Goal: Complete application form

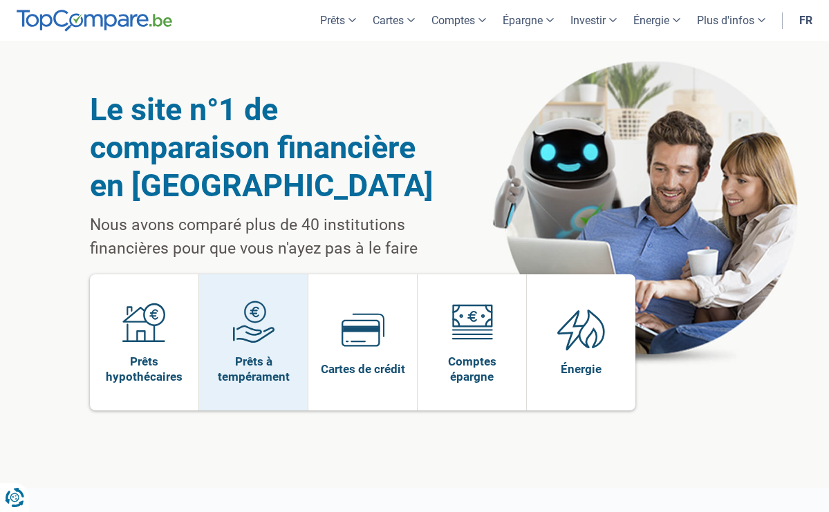
click at [261, 328] on img at bounding box center [253, 322] width 43 height 43
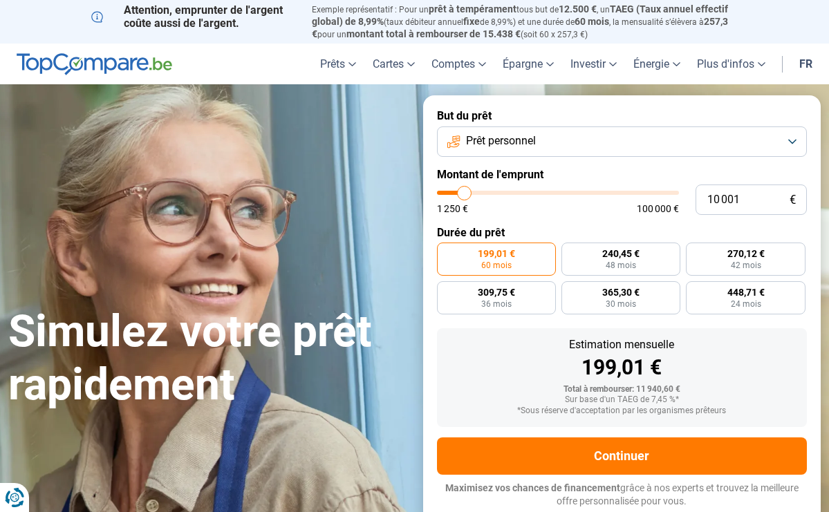
click at [549, 145] on button "Prêt personnel" at bounding box center [622, 142] width 371 height 30
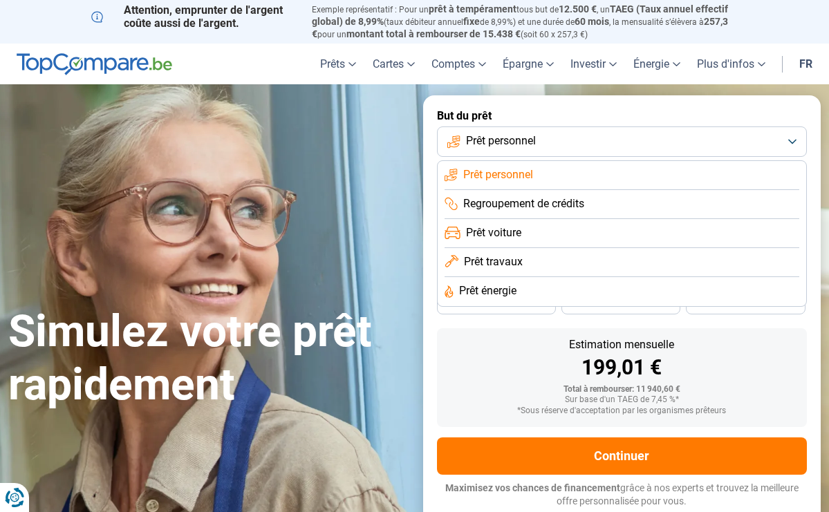
click at [559, 212] on li "Regroupement de crédits" at bounding box center [621, 204] width 355 height 29
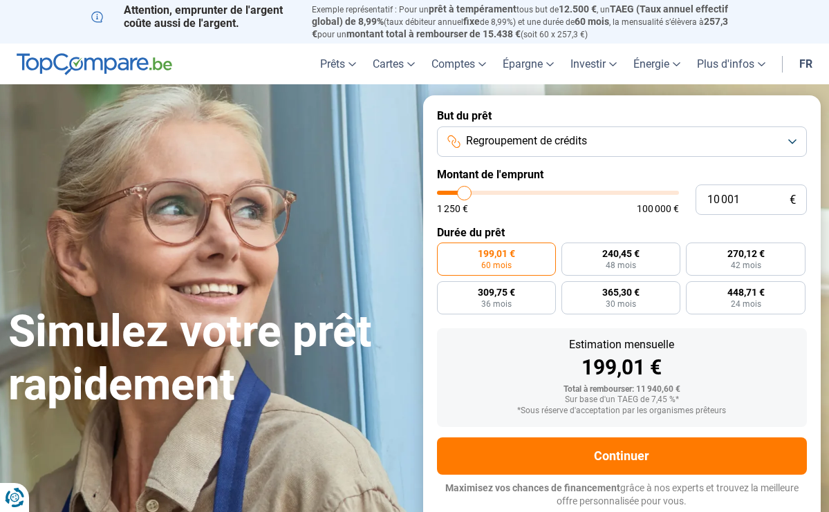
type input "9 750"
type input "9750"
type input "10 000"
type input "10000"
type input "10 250"
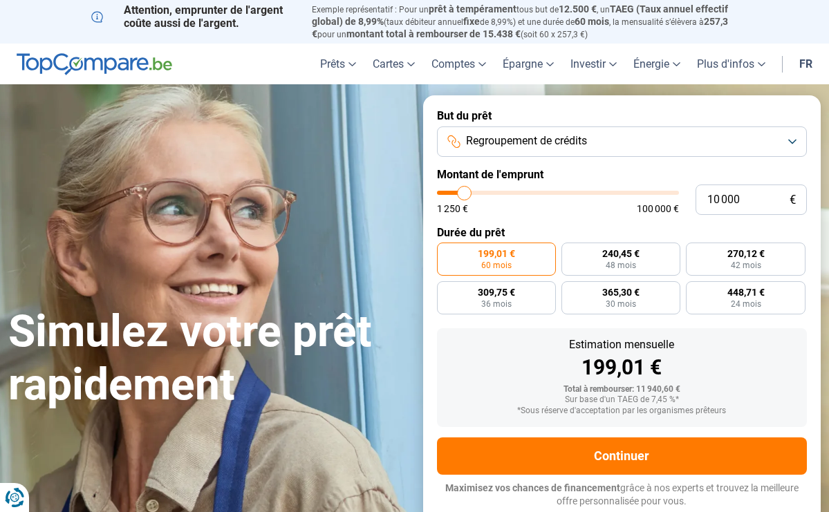
type input "10250"
type input "11 000"
type input "11000"
type input "11 750"
type input "11750"
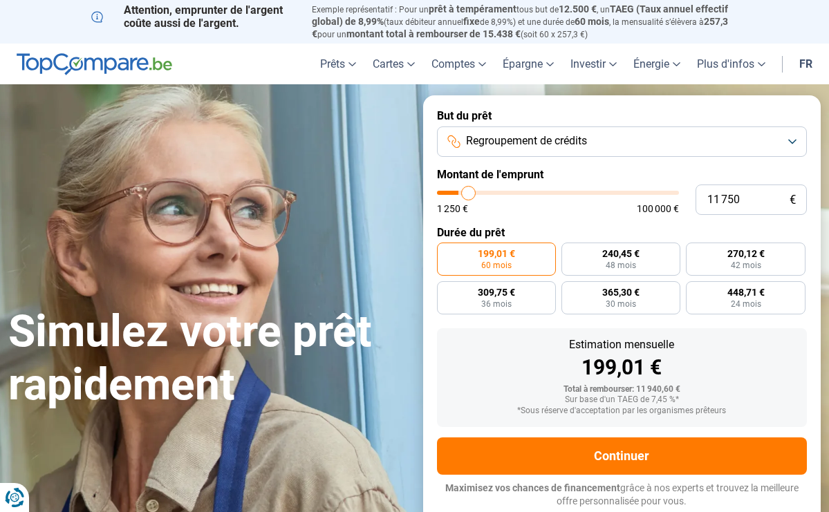
type input "13 250"
type input "13250"
type input "15 250"
type input "15250"
type input "17 500"
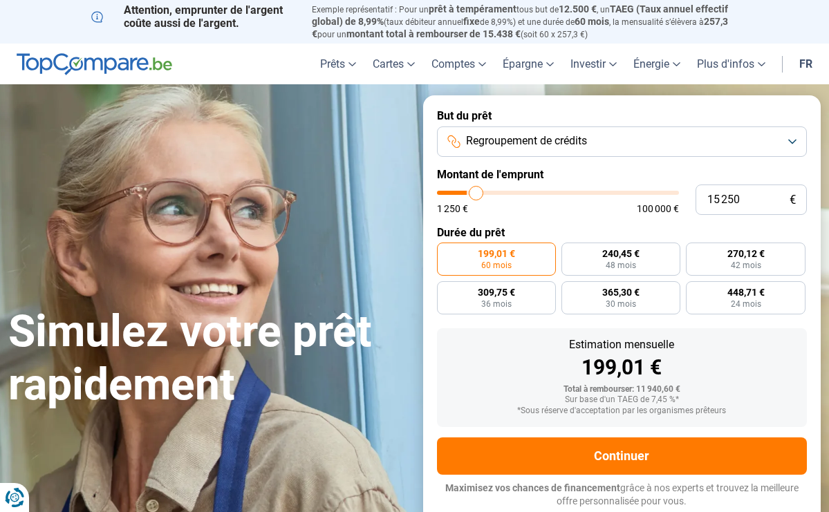
type input "17500"
type input "20 000"
type input "20000"
type input "22 000"
type input "22000"
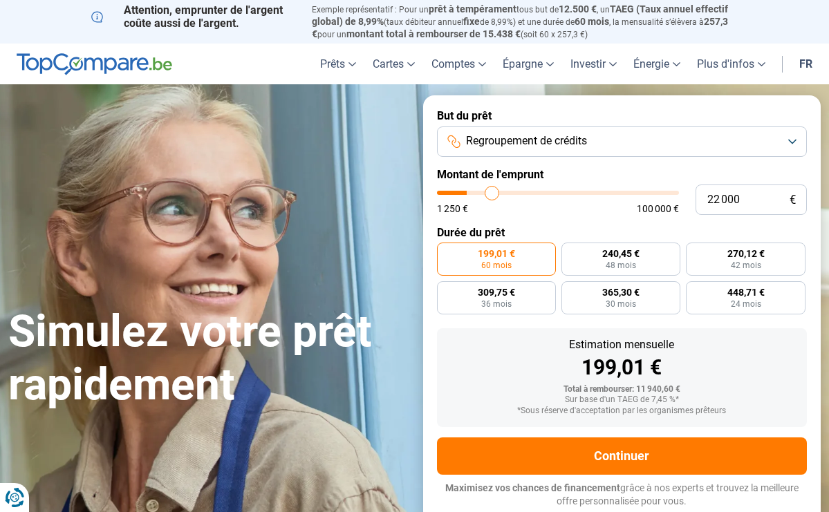
type input "23 750"
type input "23750"
type input "25 750"
type input "25750"
type input "26 750"
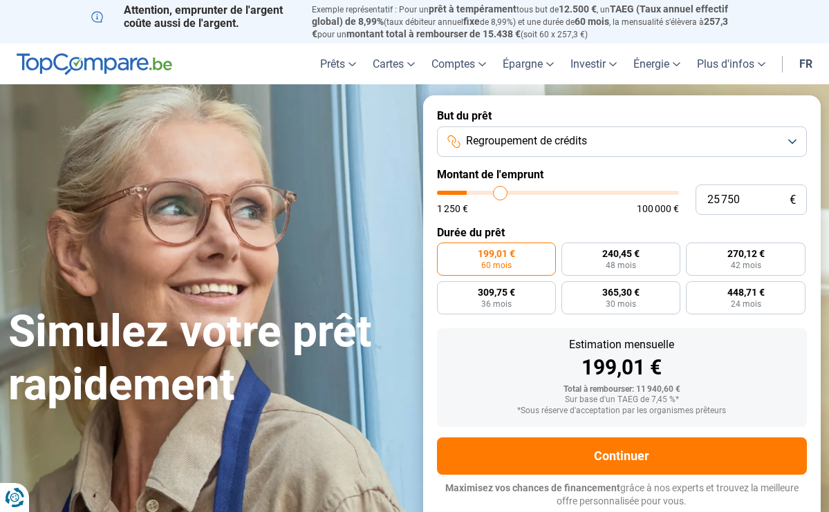
type input "26750"
type input "28 000"
type input "28000"
type input "29 000"
type input "29000"
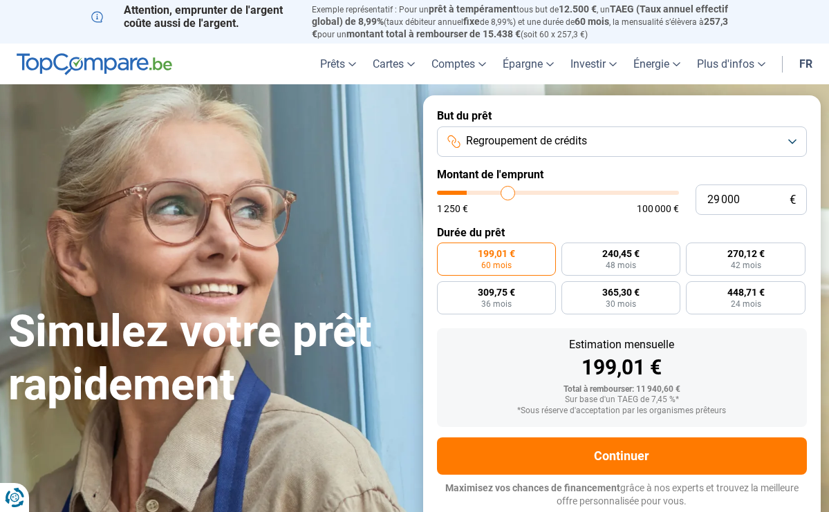
type input "30 000"
type input "30000"
type input "30 500"
type input "30500"
type input "31 500"
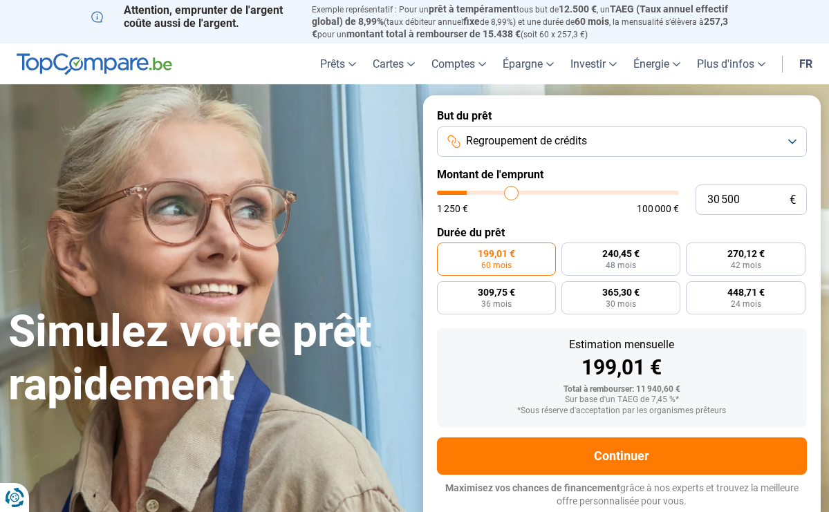
type input "31500"
type input "32 000"
type input "32000"
type input "32 250"
type input "32250"
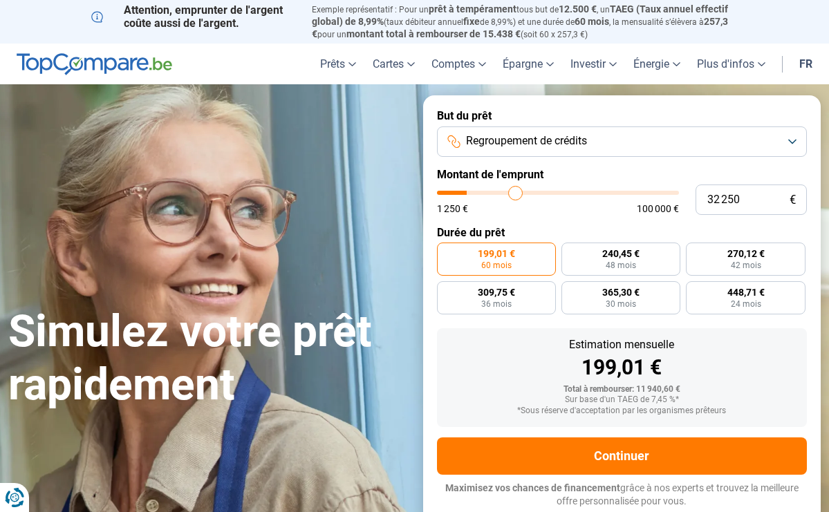
type input "33 000"
type input "33000"
type input "33 750"
type input "33750"
type input "34 500"
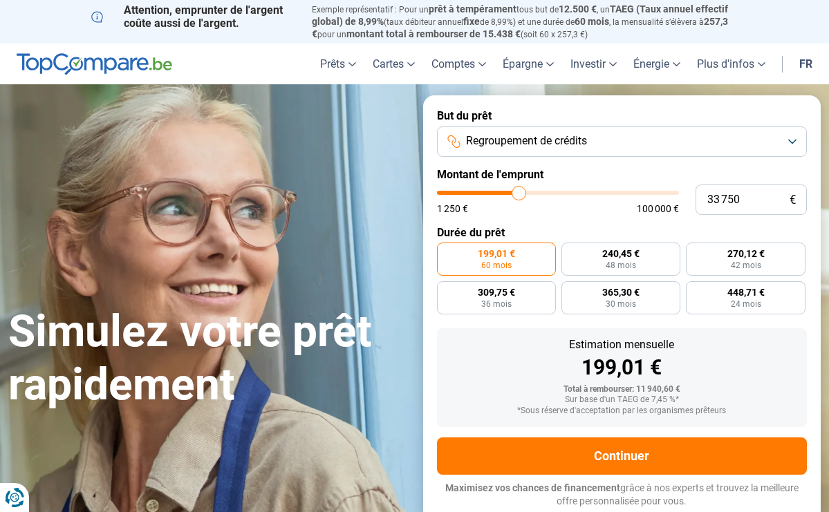
type input "34500"
type input "35 250"
type input "35250"
type input "36 250"
type input "36250"
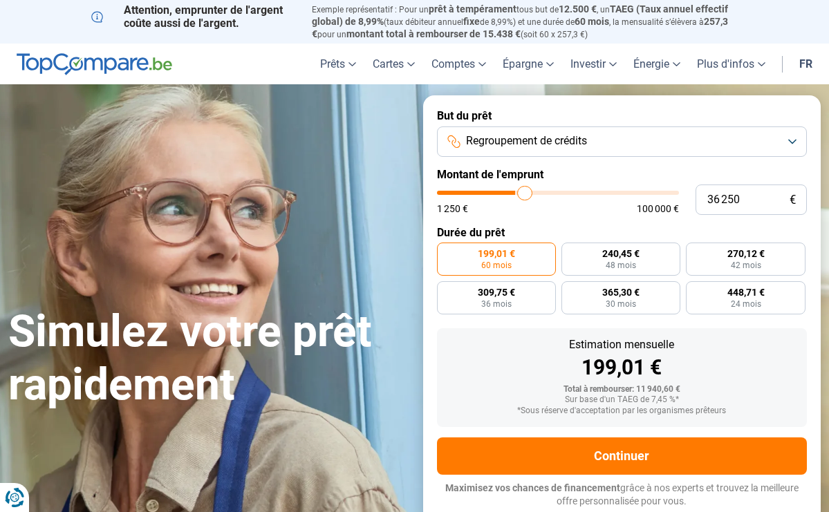
type input "37 250"
type input "37250"
type input "38 250"
type input "38250"
type input "39 250"
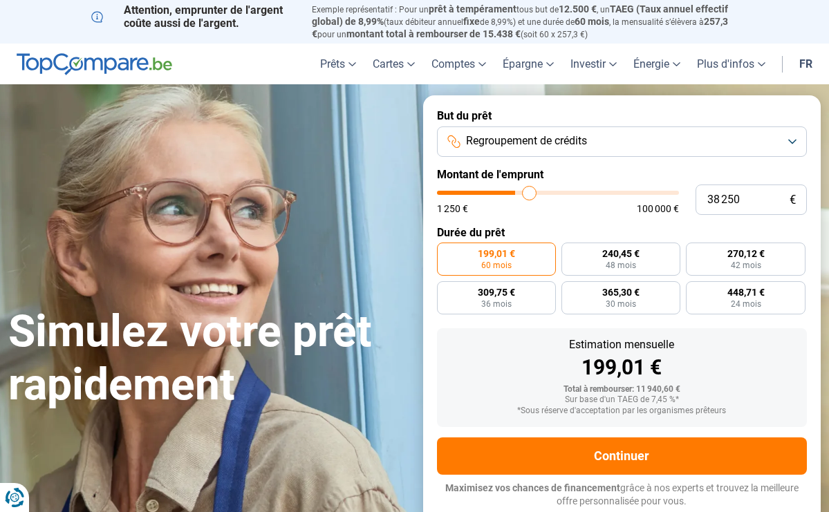
type input "39250"
type input "40 500"
type input "40500"
type input "41 750"
type input "41750"
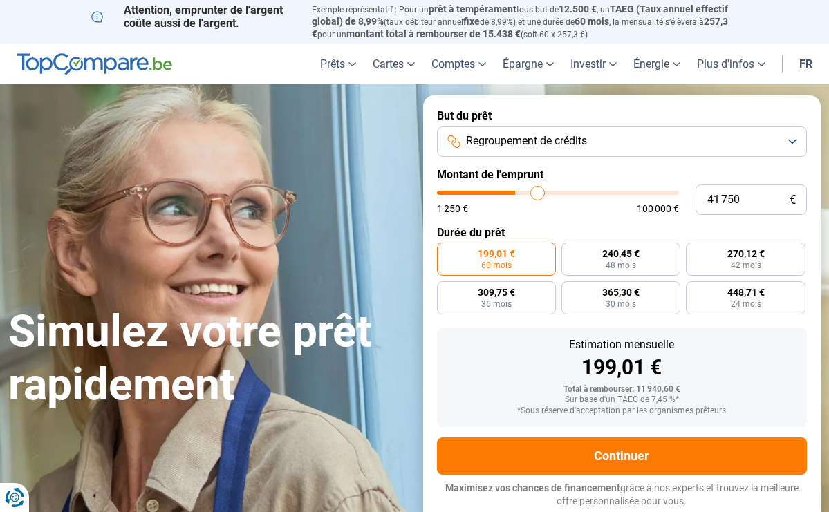
type input "42 750"
type input "42750"
type input "44 250"
type input "44250"
type input "45 500"
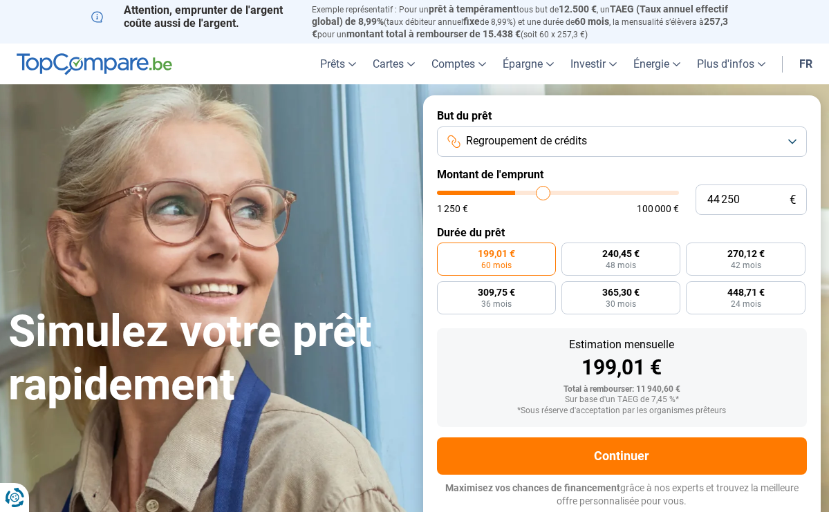
type input "45500"
type input "46 750"
type input "46750"
type input "48 000"
type input "48000"
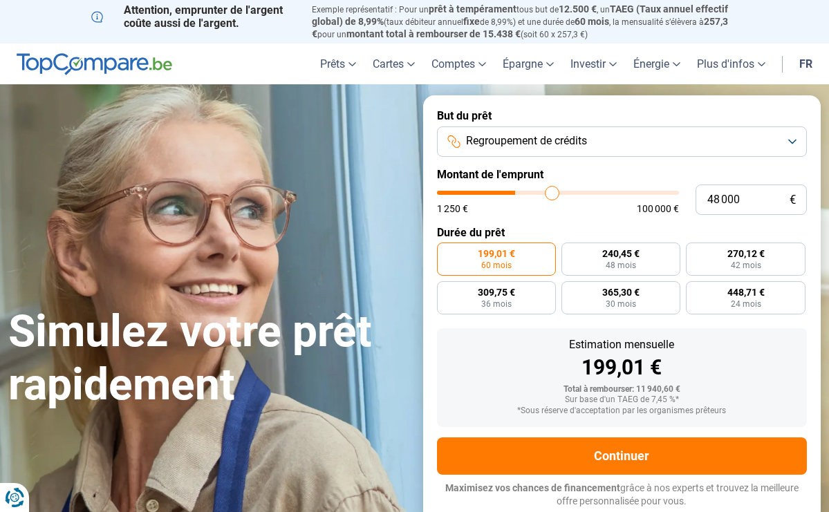
type input "48 750"
type input "48750"
type input "49 500"
type input "49500"
type input "50 000"
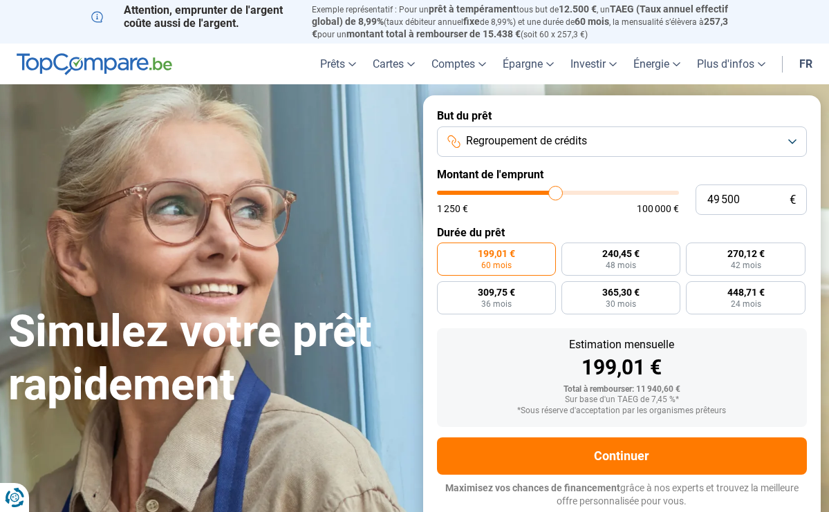
type input "50000"
type input "50 750"
type input "50750"
type input "51 250"
type input "51250"
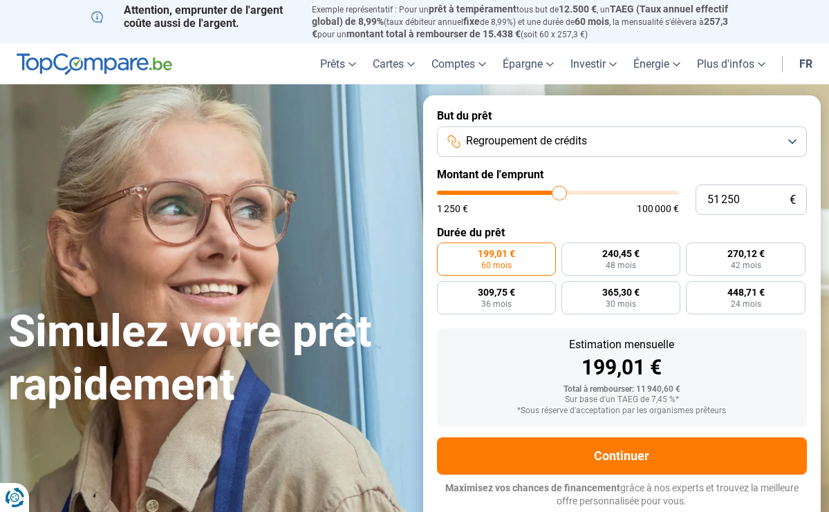
type input "51 500"
type input "51500"
type input "51 750"
type input "51750"
type input "52 500"
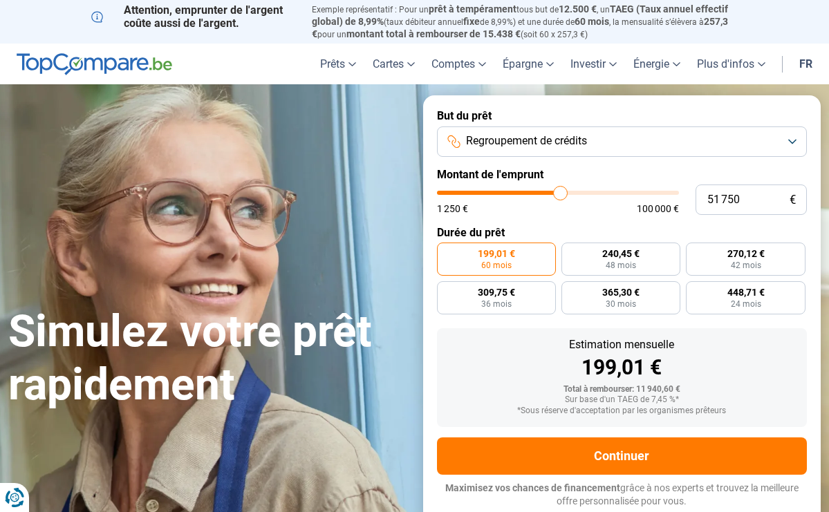
type input "52500"
type input "53 000"
type input "53000"
type input "54 000"
type input "54000"
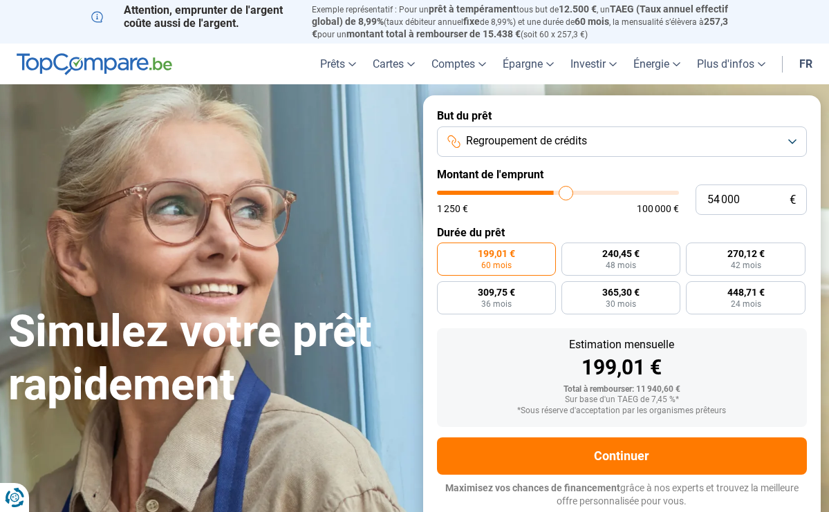
type input "54 500"
type input "54500"
type input "55 500"
type input "55500"
type input "56 250"
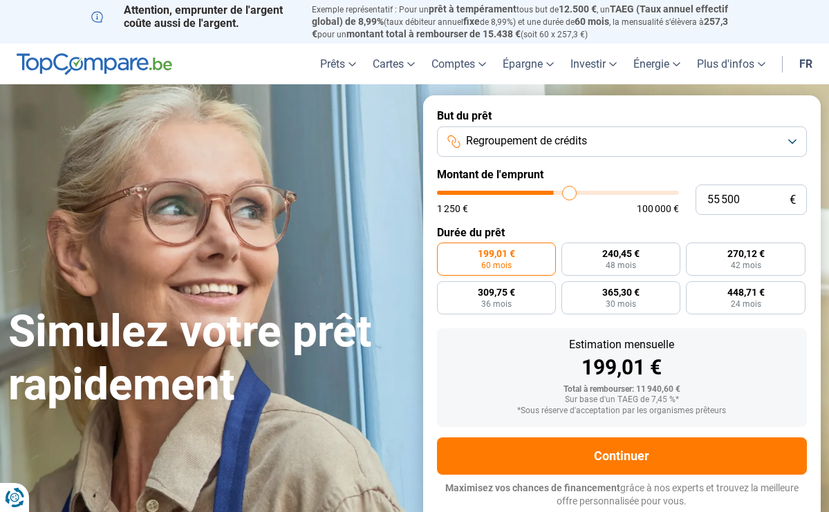
type input "56250"
type input "57 250"
type input "57250"
type input "58 500"
type input "58500"
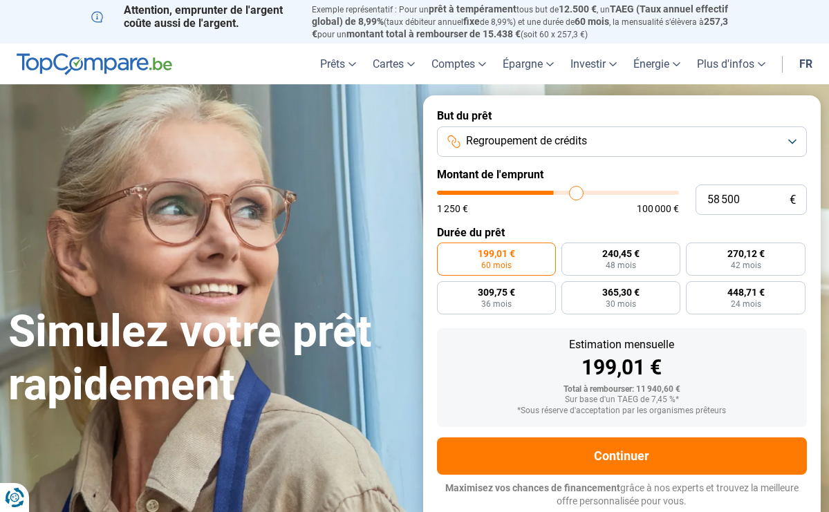
type input "59 500"
type input "59500"
type input "60 250"
type input "60250"
type input "61 250"
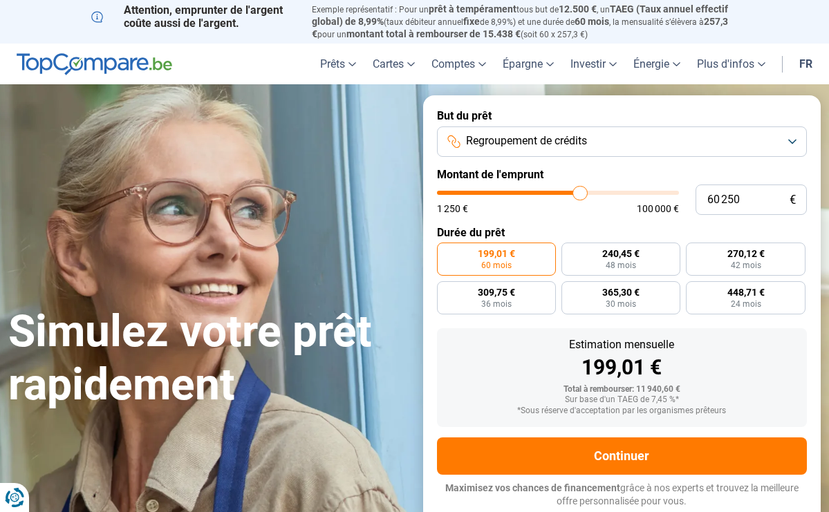
type input "61250"
type input "61 750"
type input "61750"
type input "62 750"
type input "62750"
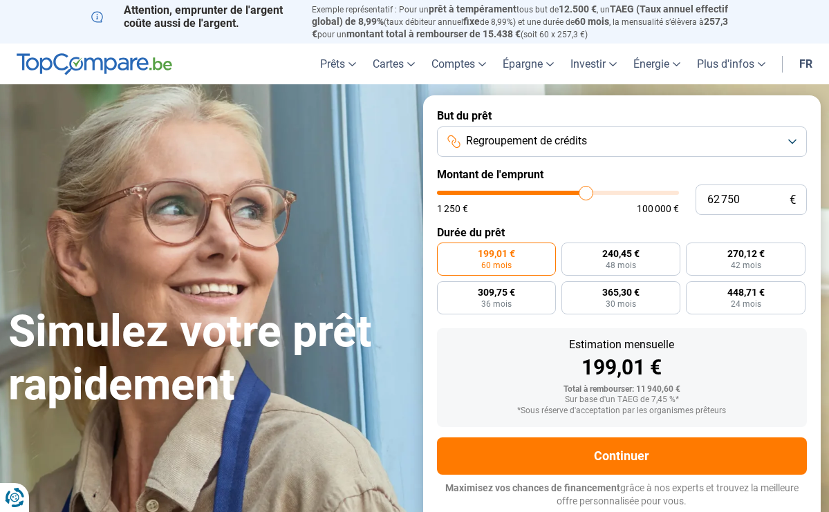
type input "63 250"
type input "63250"
type input "63 500"
type input "63500"
type input "64 250"
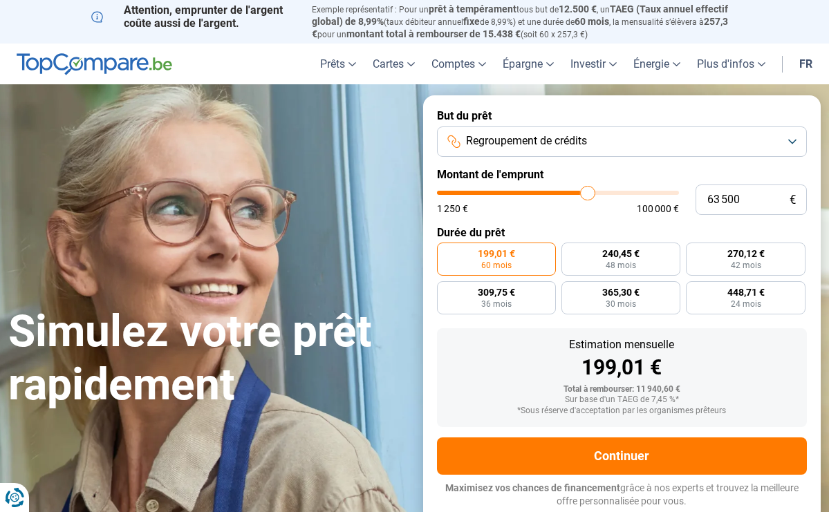
type input "64250"
type input "64 500"
type input "64500"
type input "64 750"
type input "64750"
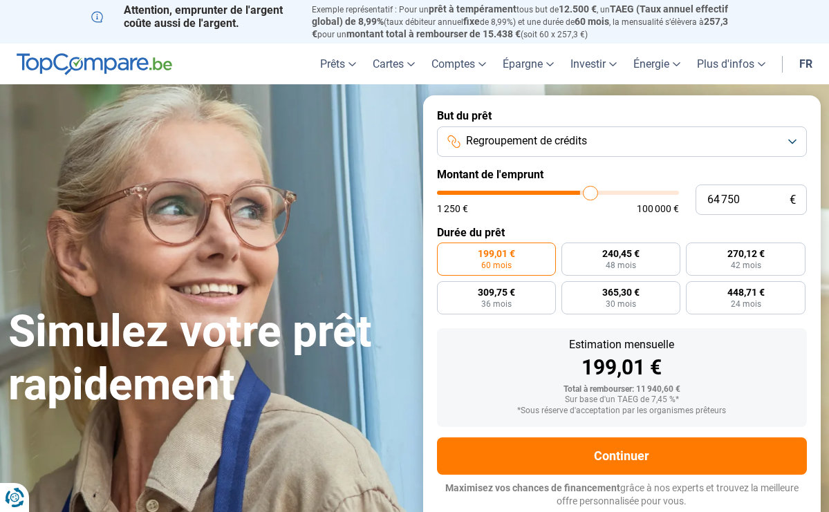
type input "65 000"
type input "65000"
type input "65 500"
type input "65500"
type input "65 750"
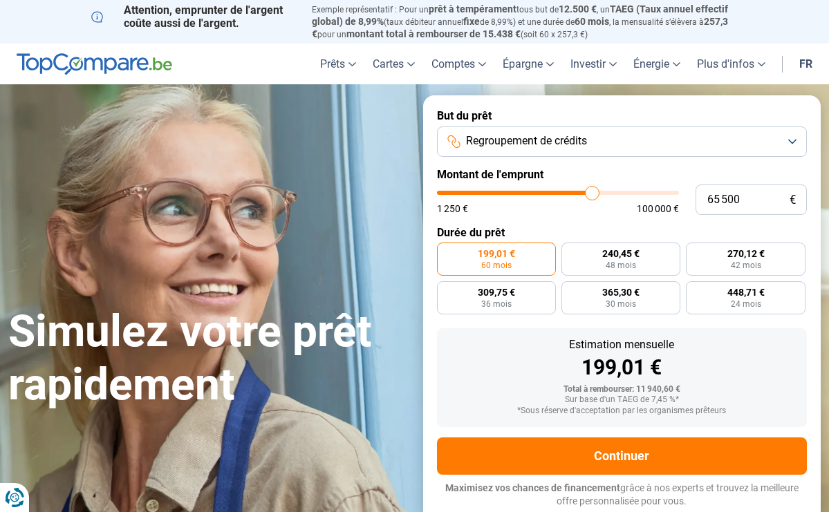
type input "65750"
type input "66 250"
type input "66250"
type input "66 500"
type input "66500"
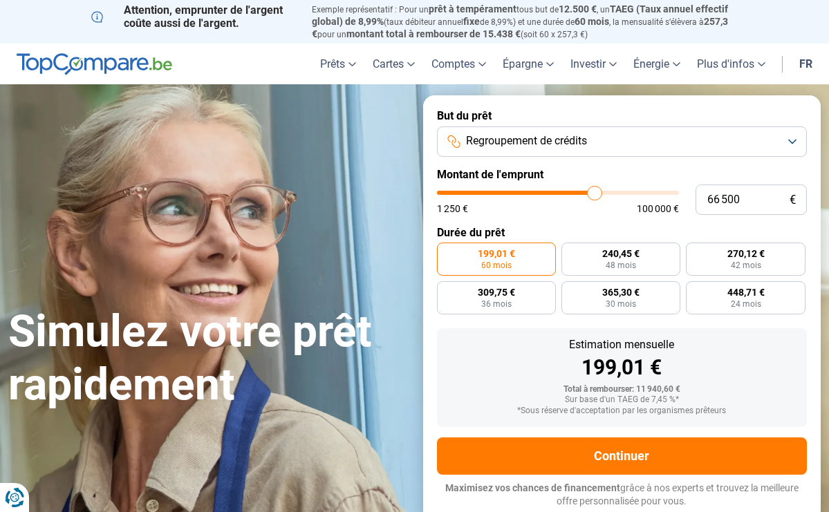
type input "67 250"
type input "67250"
type input "68 000"
type input "68000"
type input "68 750"
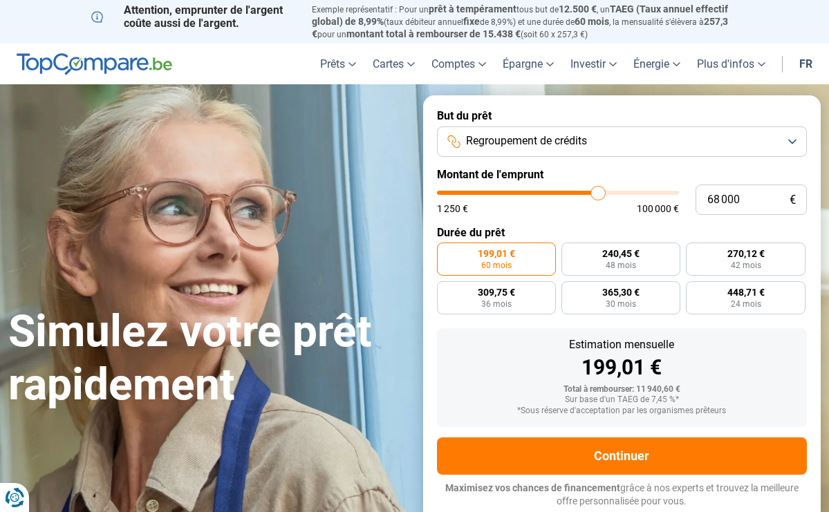
type input "68750"
type input "69 250"
type input "69250"
type input "70 000"
type input "70000"
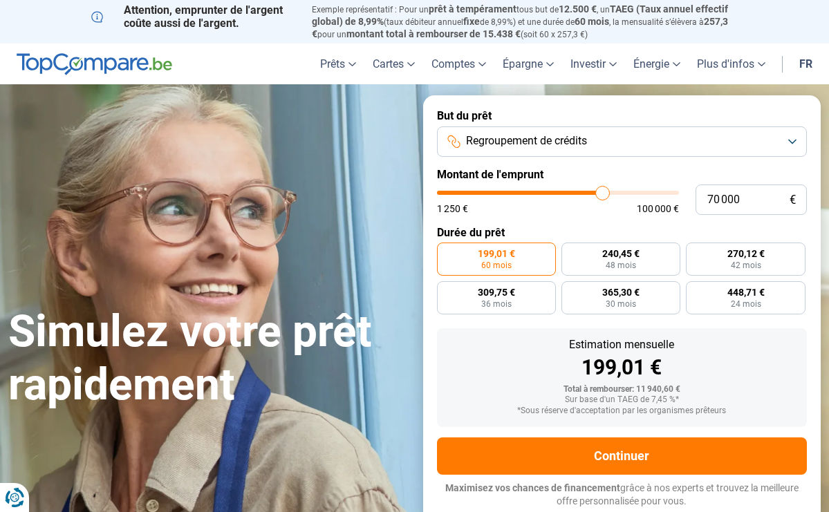
type input "70 250"
type input "70250"
type input "70 500"
type input "70500"
type input "70 750"
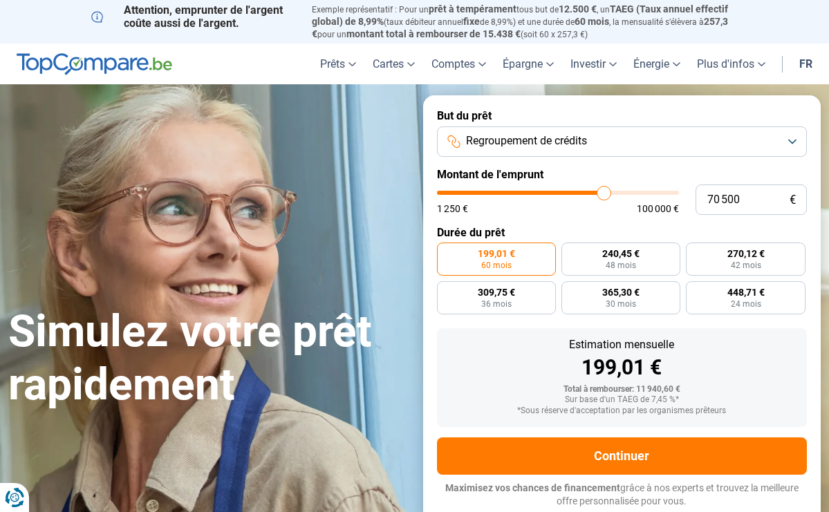
type input "70750"
type input "71 000"
type input "71000"
type input "71 500"
type input "71500"
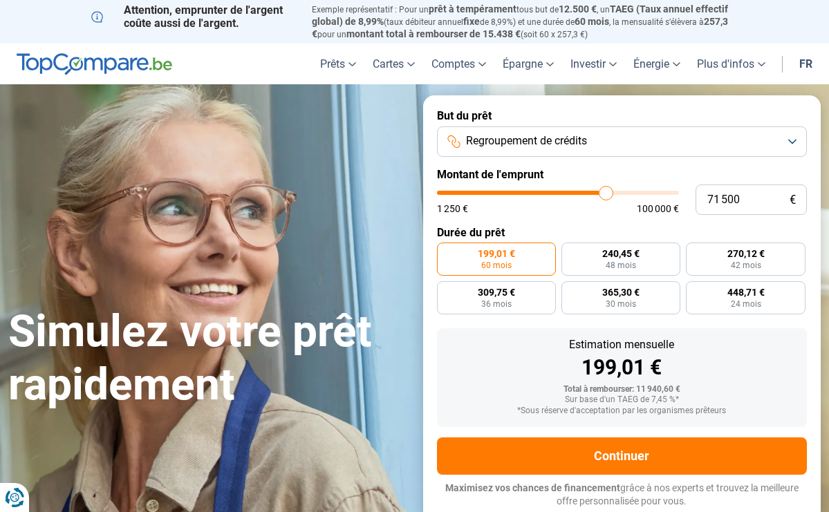
type input "71 750"
type input "71750"
type input "72 000"
type input "72000"
type input "72 250"
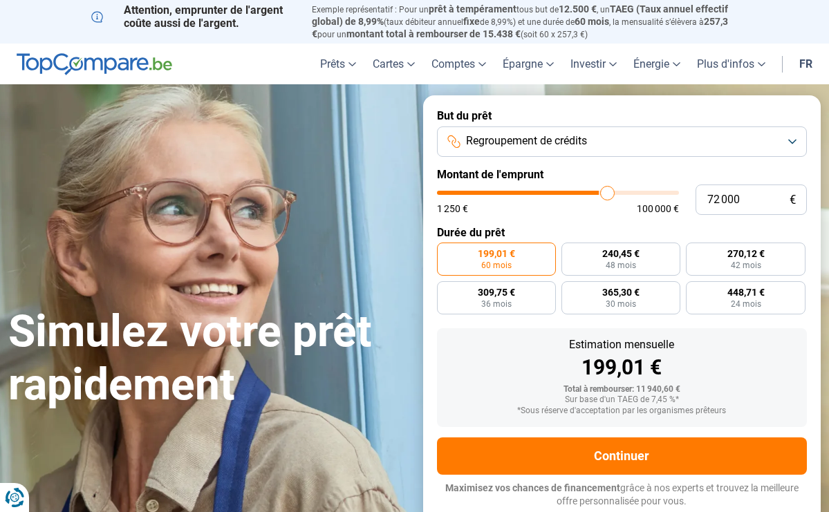
type input "72250"
type input "72 500"
type input "72500"
type input "73 000"
type input "73000"
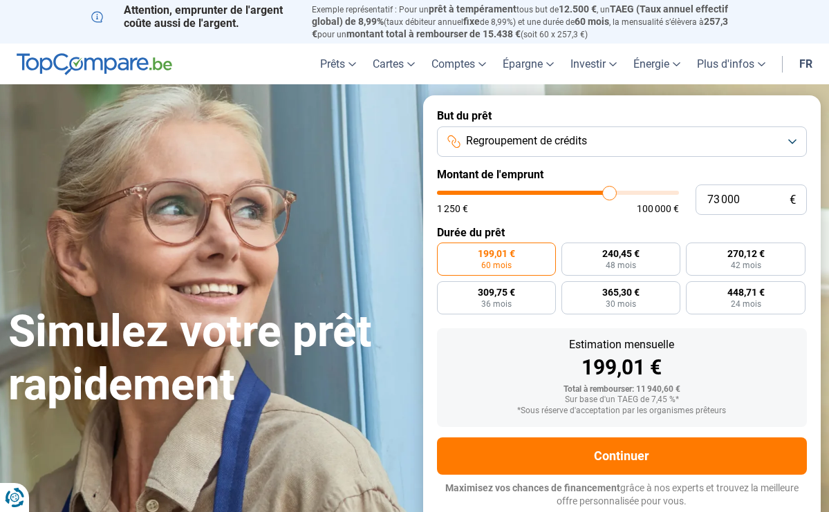
type input "73 250"
type input "73250"
type input "73 500"
type input "73500"
type input "73 750"
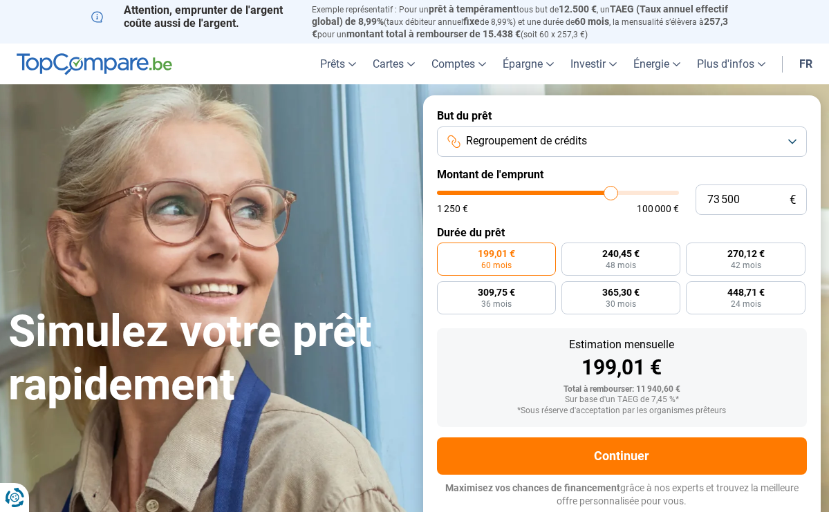
type input "73750"
type input "74 250"
type input "74250"
type input "74 500"
type input "74500"
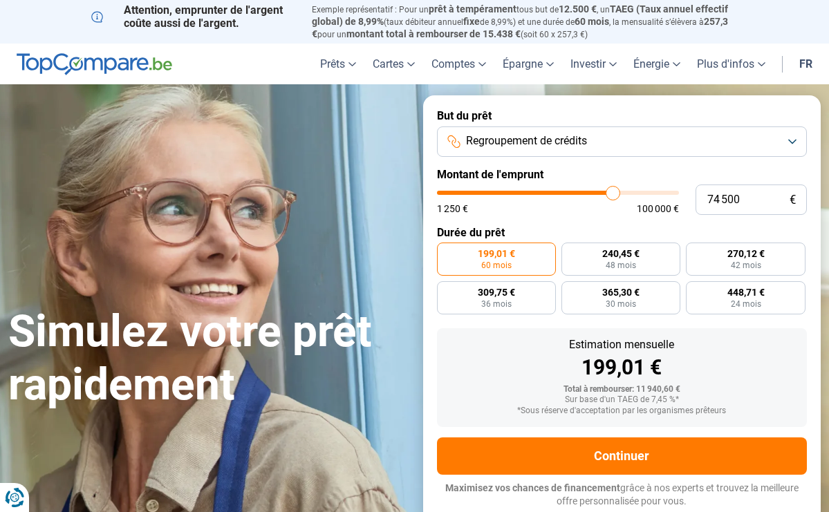
type input "74 750"
type input "74750"
type input "75 000"
type input "75000"
type input "75 250"
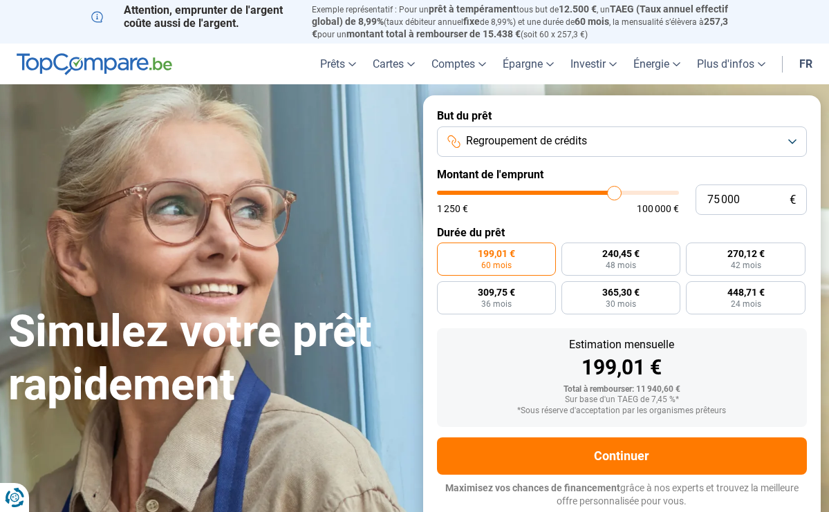
type input "75250"
type input "75 750"
type input "75750"
type input "76 000"
type input "76000"
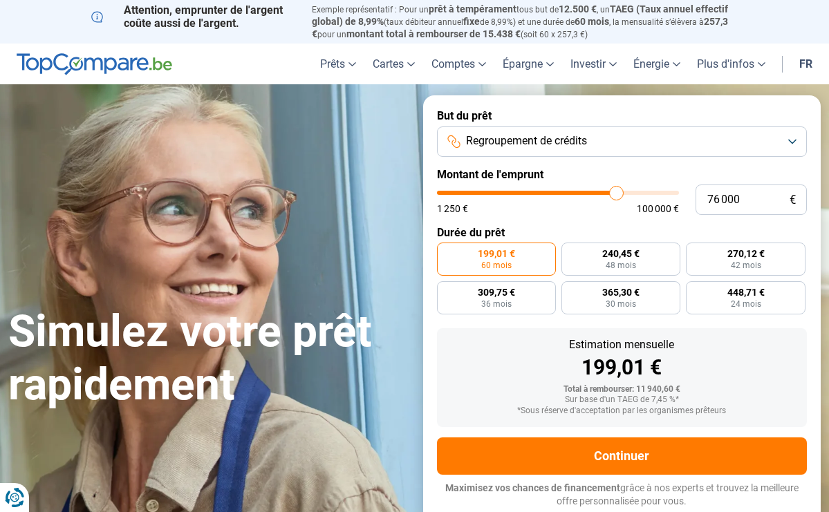
type input "76 250"
type input "76250"
type input "76 500"
type input "76500"
type input "76 750"
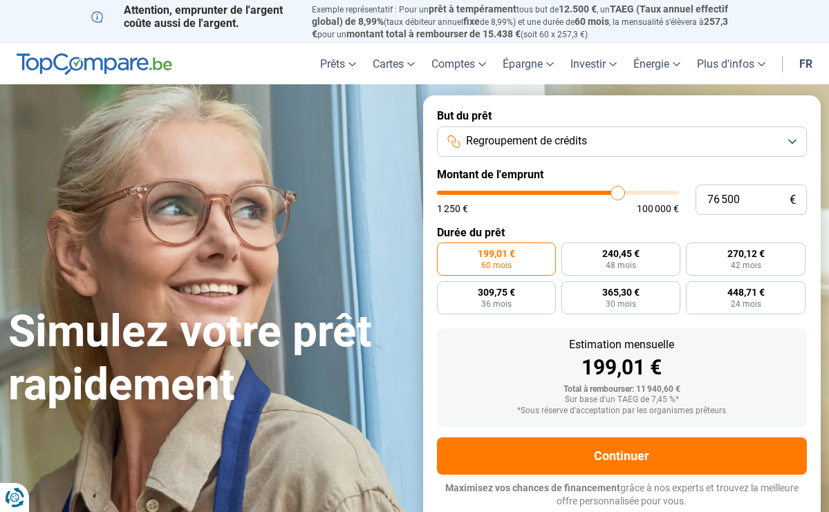
type input "76750"
type input "77 250"
type input "77250"
type input "77 500"
type input "77500"
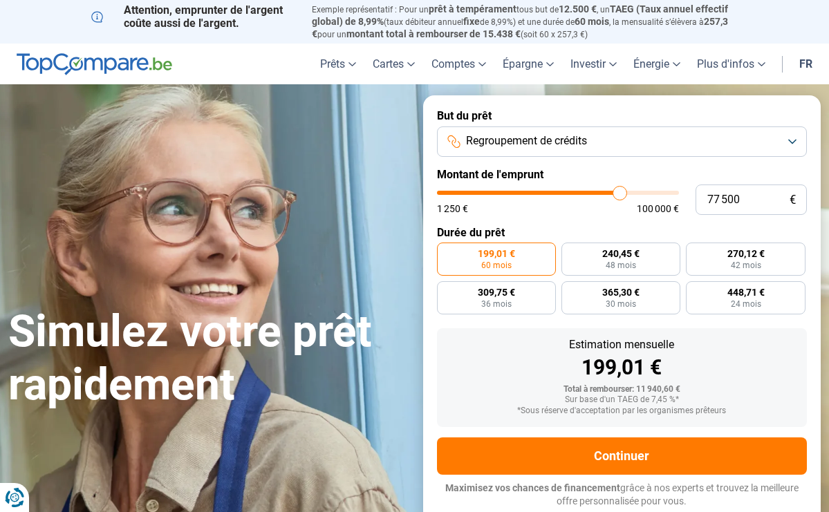
type input "77 750"
type input "77750"
type input "78 000"
type input "78000"
type input "78 250"
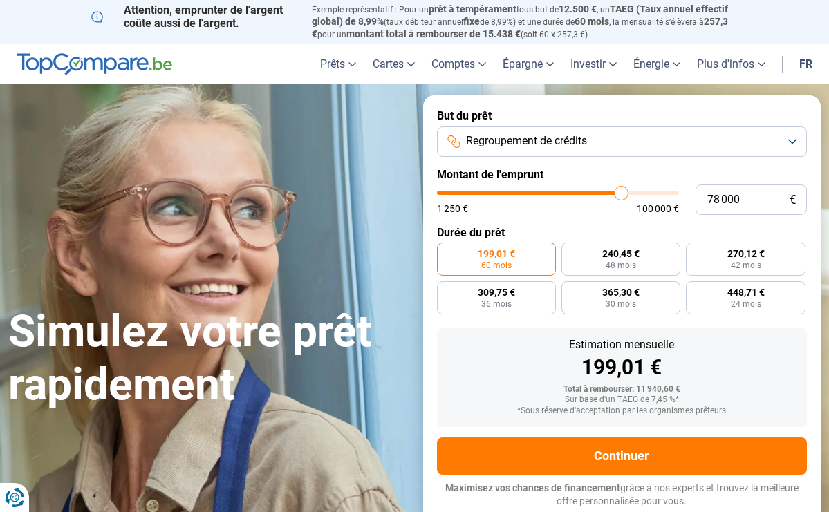
type input "78250"
type input "78 750"
type input "78750"
type input "79 000"
type input "79000"
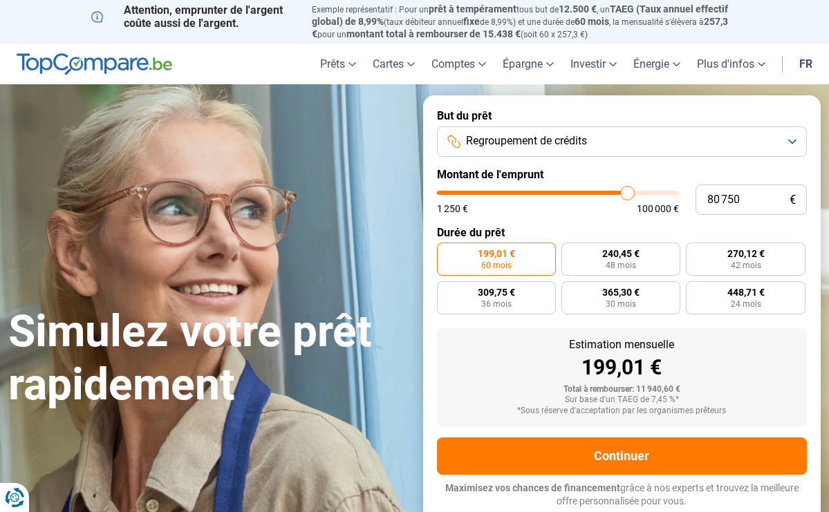
drag, startPoint x: 465, startPoint y: 189, endPoint x: 627, endPoint y: 196, distance: 162.6
click at [627, 195] on input "range" at bounding box center [558, 193] width 243 height 4
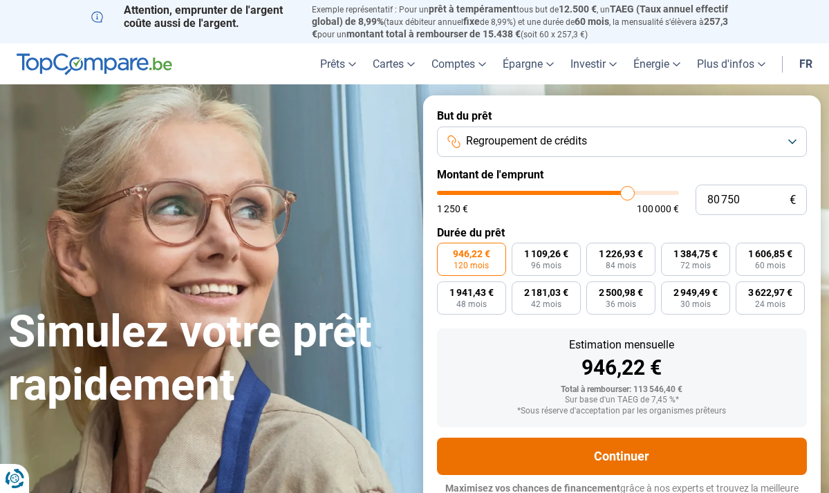
click at [731, 464] on button "Continuer" at bounding box center [622, 456] width 371 height 37
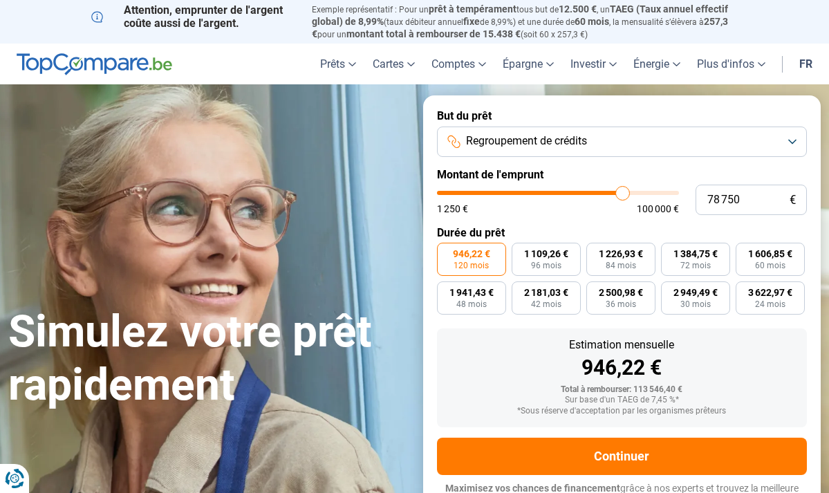
click at [622, 194] on input "range" at bounding box center [558, 193] width 243 height 4
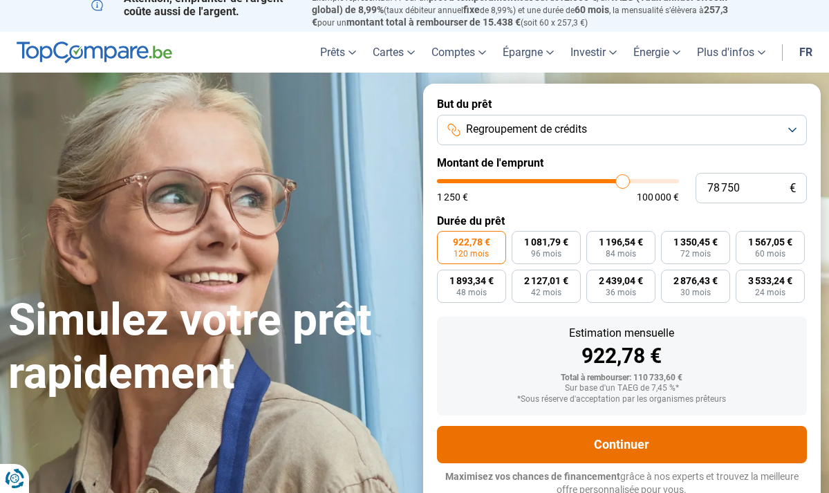
click at [680, 454] on button "Continuer" at bounding box center [622, 444] width 371 height 37
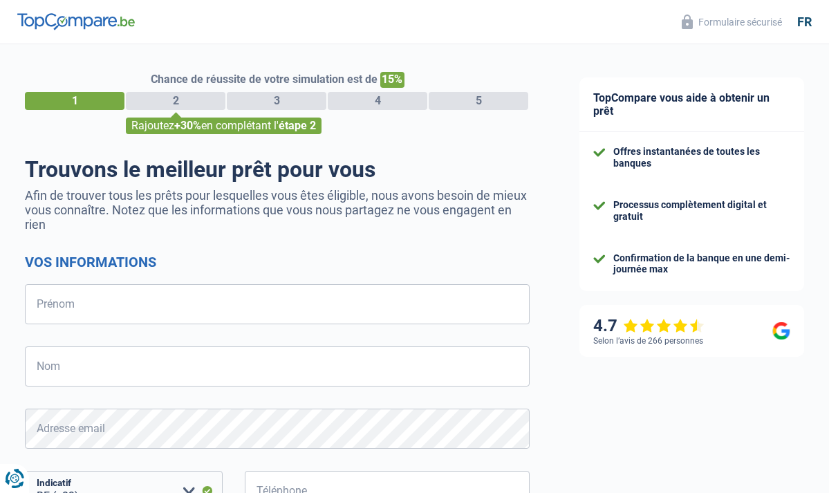
select select "32"
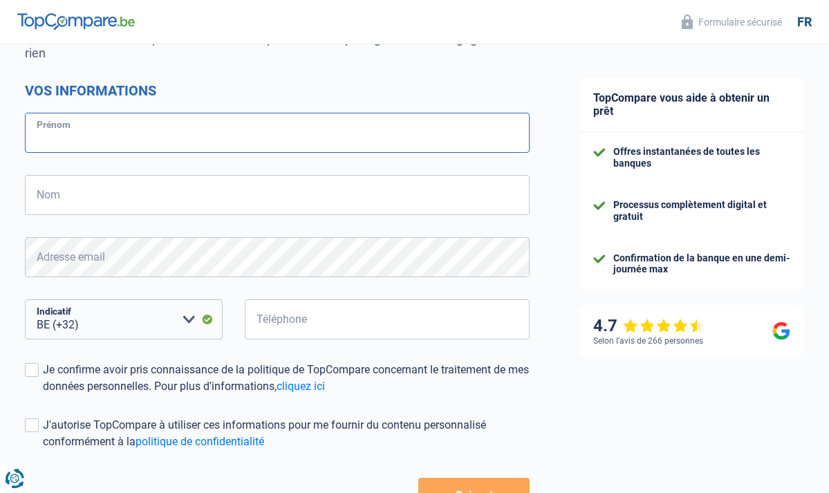
scroll to position [170, 0]
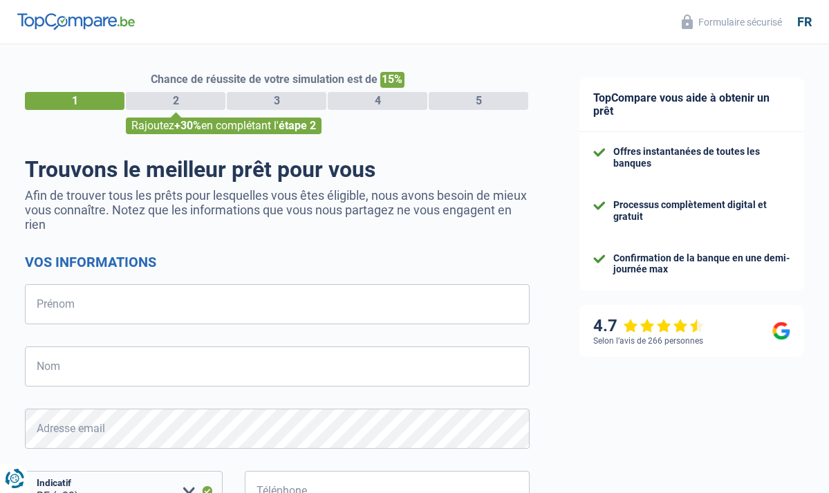
select select "32"
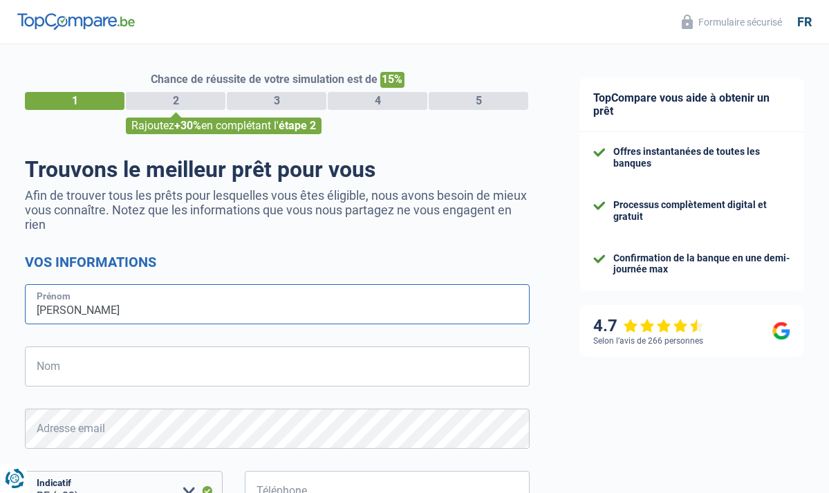
type input "Justine"
type input "Virlée"
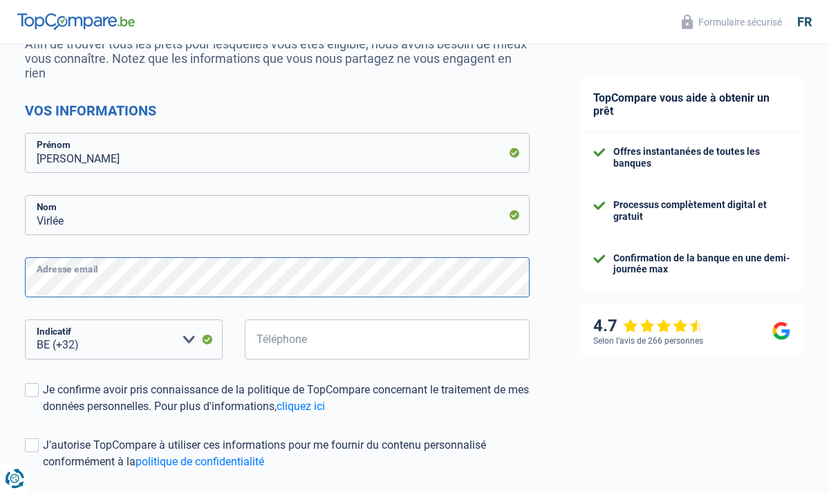
scroll to position [181, 0]
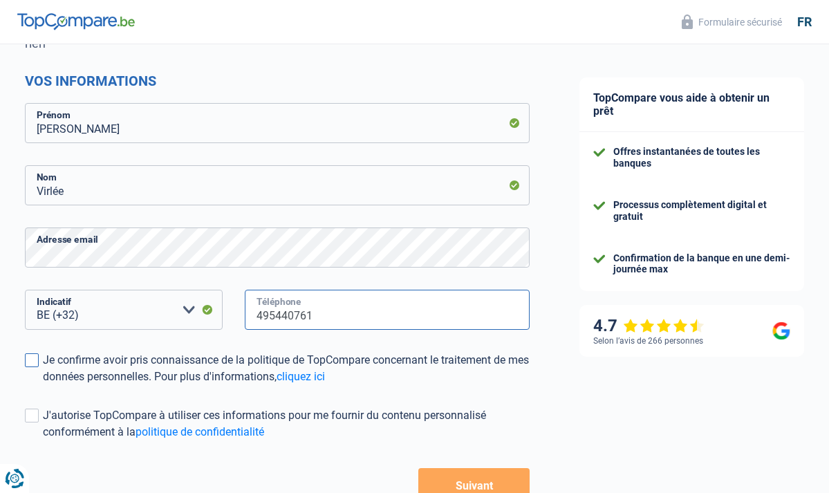
type input "495440761"
click at [162, 381] on div "Je confirme avoir pris connaissance de la politique de TopCompare concernant le…" at bounding box center [286, 368] width 487 height 33
click at [43, 385] on input "Je confirme avoir pris connaissance de la politique de TopCompare concernant le…" at bounding box center [43, 385] width 0 height 0
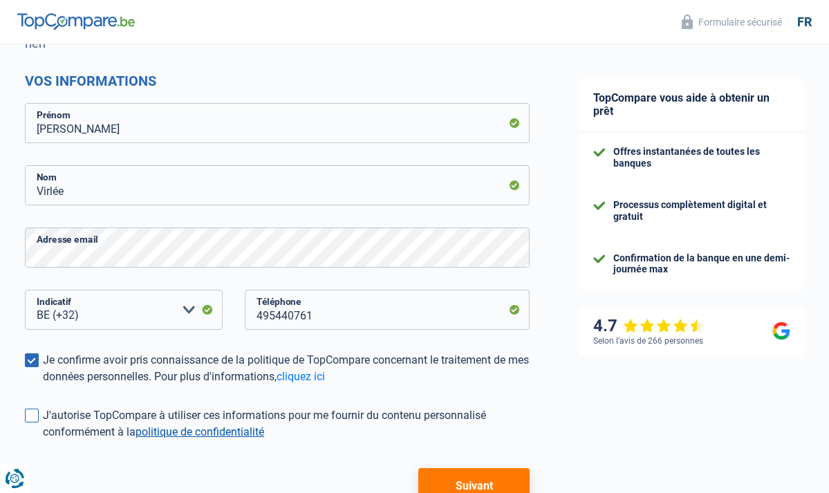
scroll to position [262, 0]
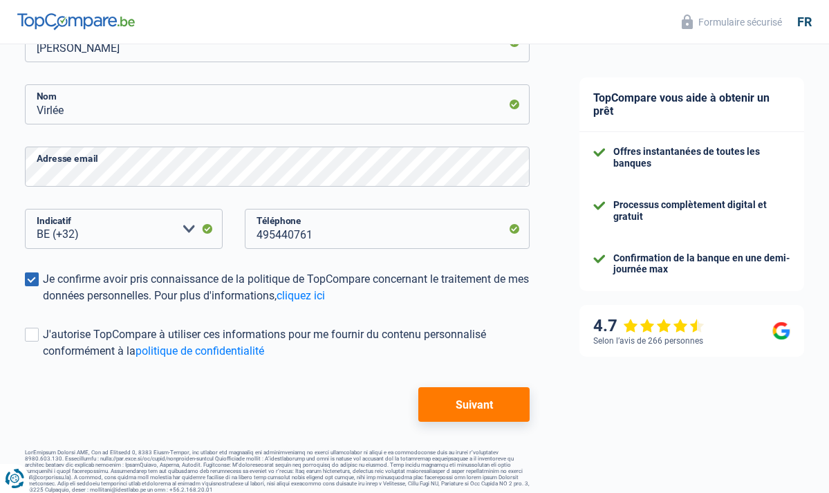
click at [511, 401] on button "Suivant" at bounding box center [473, 404] width 111 height 35
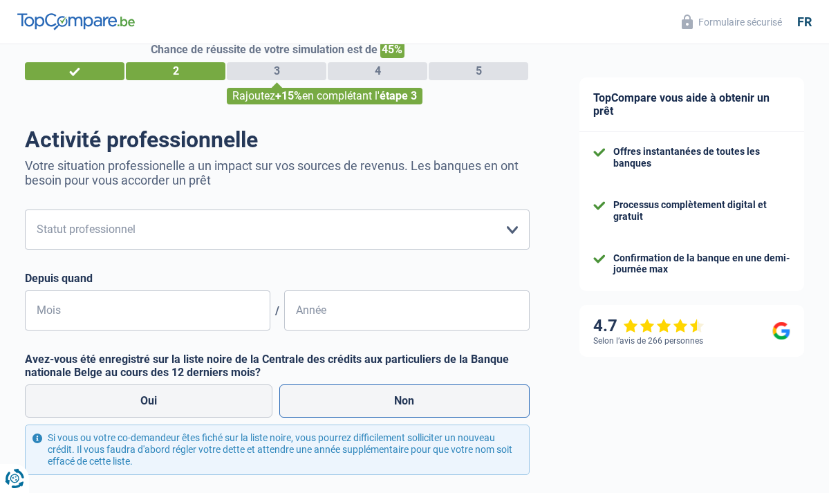
scroll to position [41, 0]
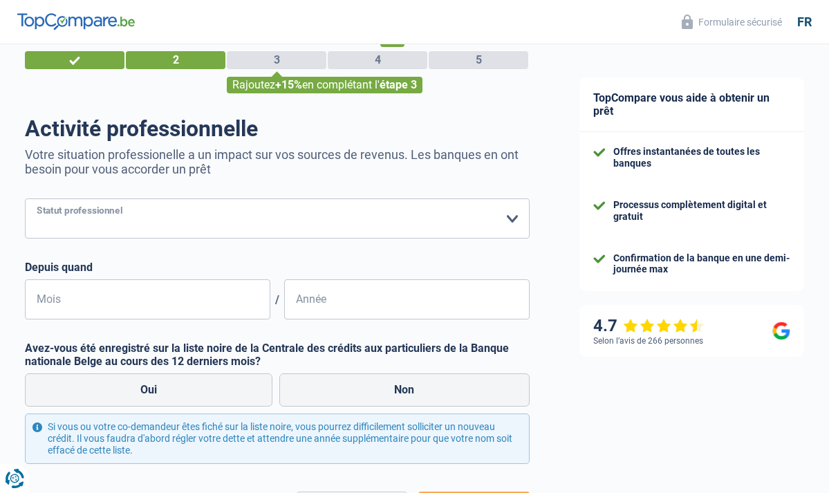
select select "publicEmployee"
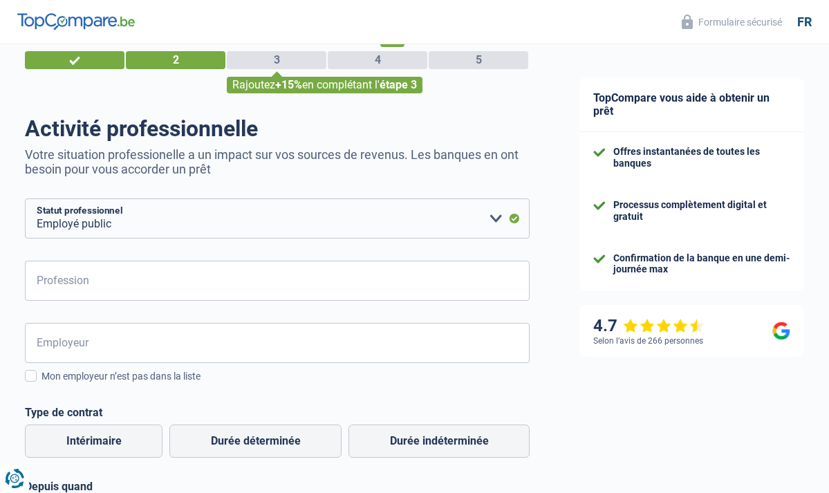
click at [163, 301] on form "Ouvrier Employé privé Employé public Invalide Indépendant Pensionné Chômeur Mut…" at bounding box center [277, 471] width 505 height 546
click at [162, 285] on input "Profession" at bounding box center [277, 281] width 505 height 40
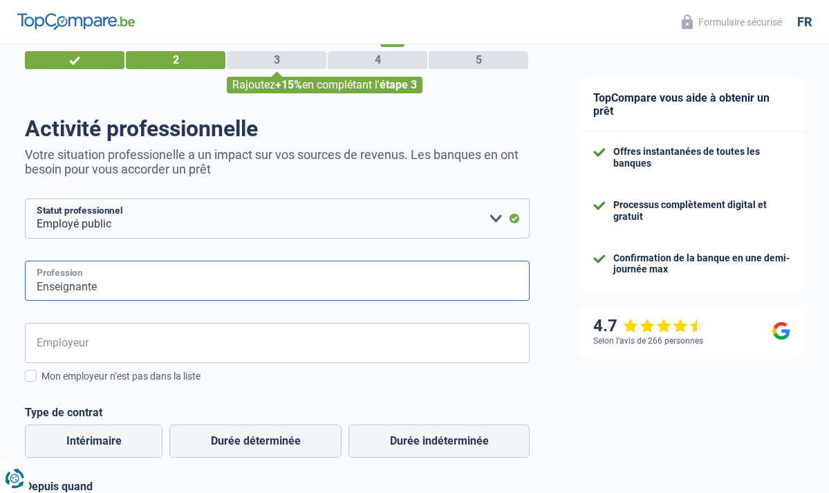
type input "Enseignante"
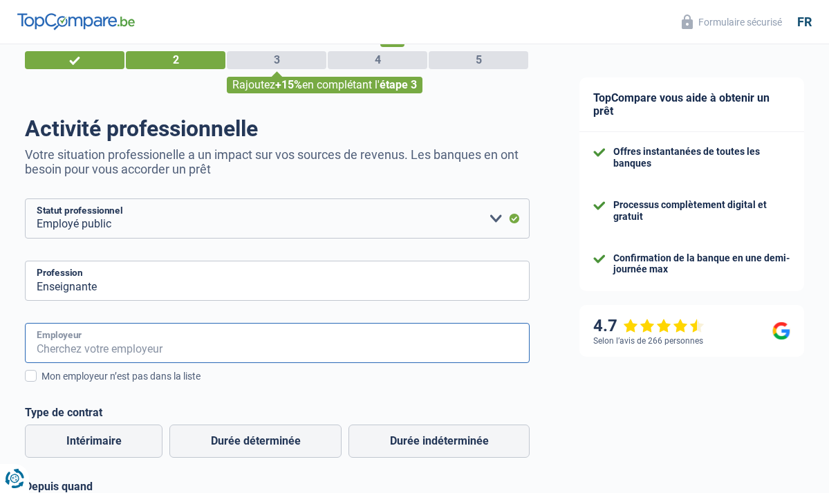
click at [160, 349] on input "Employeur" at bounding box center [277, 343] width 505 height 40
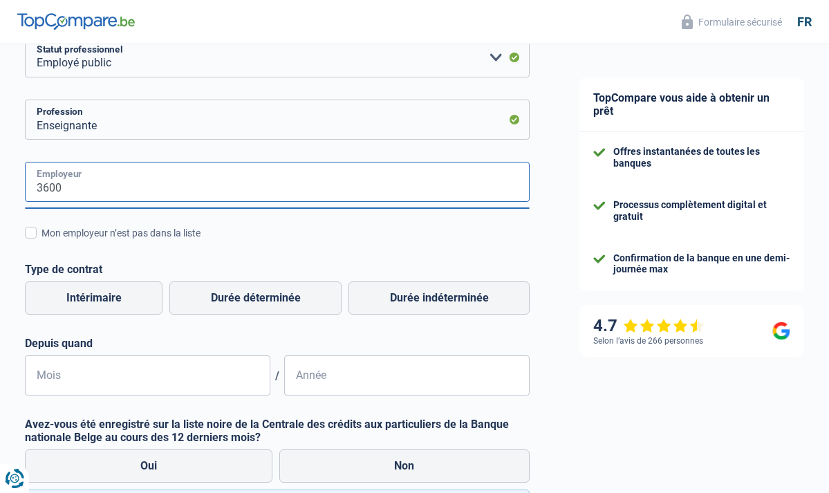
scroll to position [221, 0]
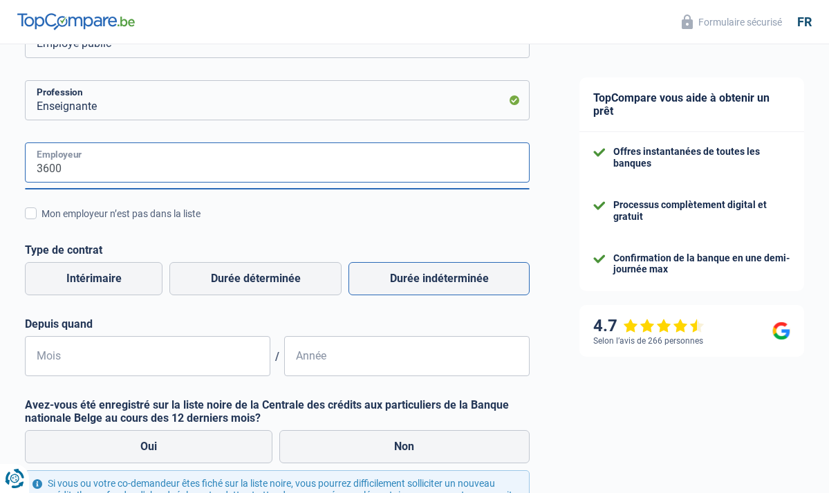
type input "3600"
click at [402, 272] on label "Durée indéterminée" at bounding box center [438, 278] width 181 height 33
click at [402, 272] on input "Durée indéterminée" at bounding box center [438, 278] width 181 height 33
radio input "true"
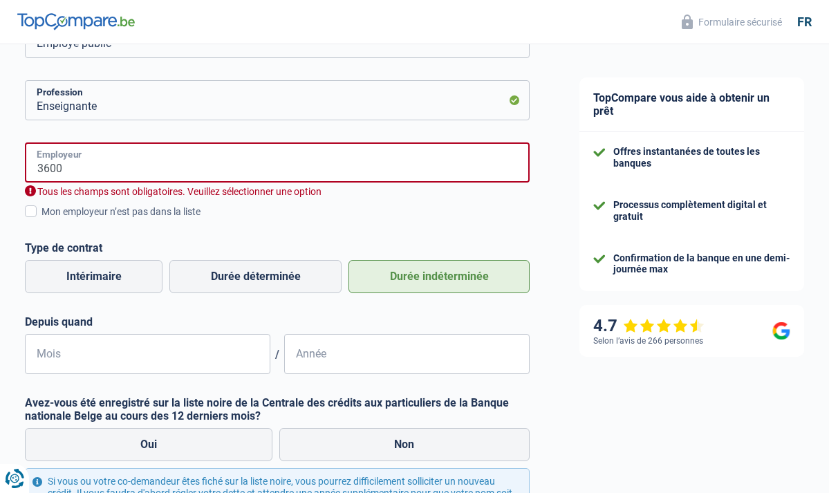
click at [212, 171] on input "3600" at bounding box center [277, 162] width 505 height 40
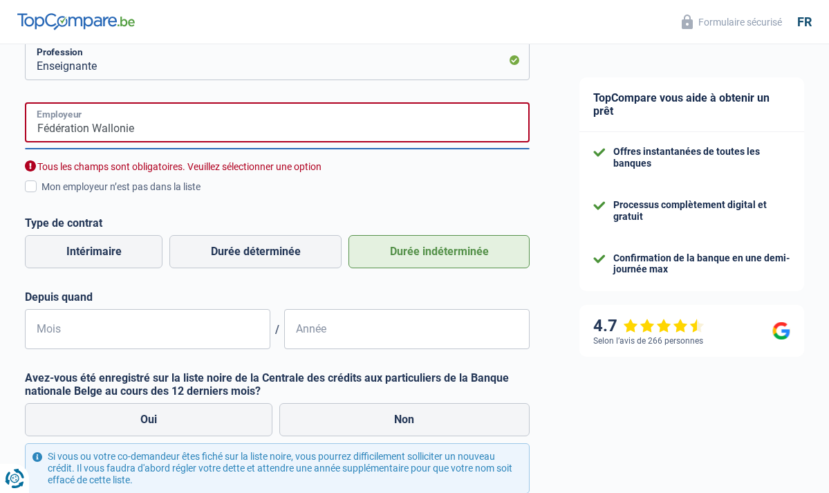
scroll to position [266, 0]
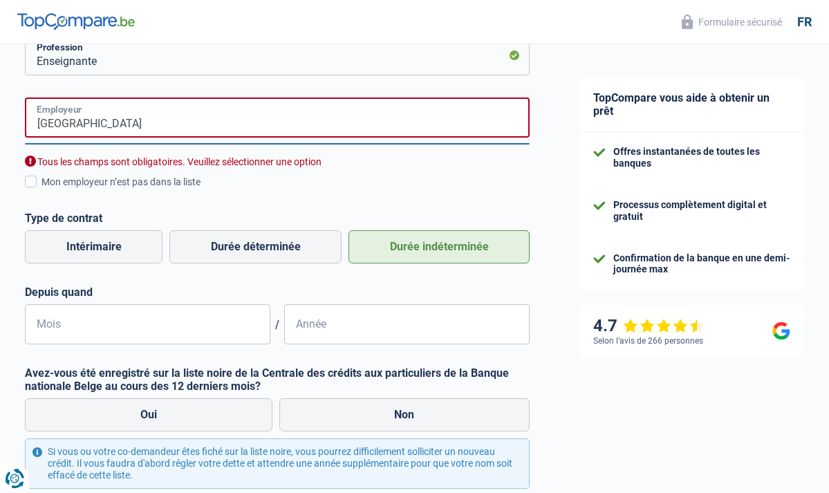
click at [178, 127] on input "Fédération Wallonie Bruxelles" at bounding box center [277, 117] width 505 height 40
type input "F"
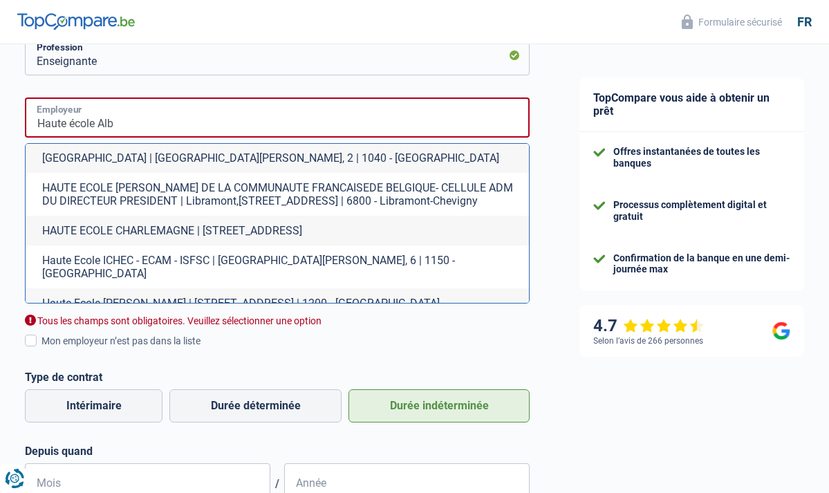
scroll to position [0, 0]
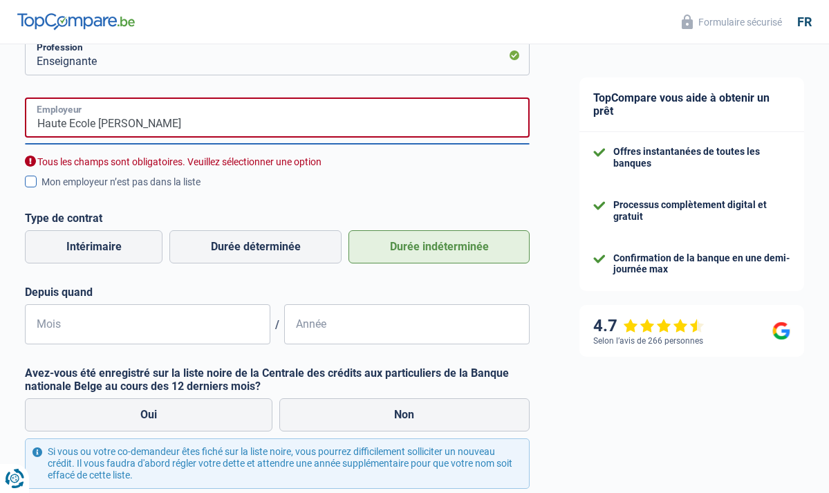
type input "Haute Ecole Albert Jacquard"
click at [91, 178] on div "Mon employeur n’est pas dans la liste" at bounding box center [285, 182] width 488 height 15
click at [41, 189] on input "Mon employeur n’est pas dans la liste" at bounding box center [41, 189] width 0 height 0
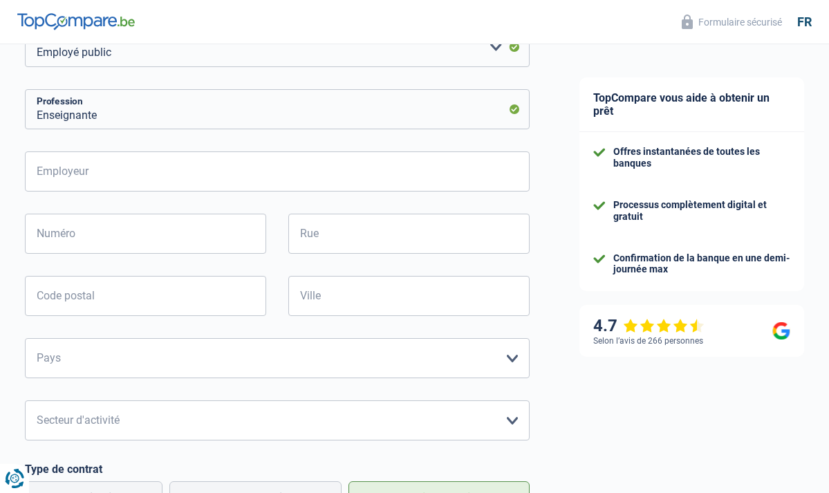
scroll to position [111, 0]
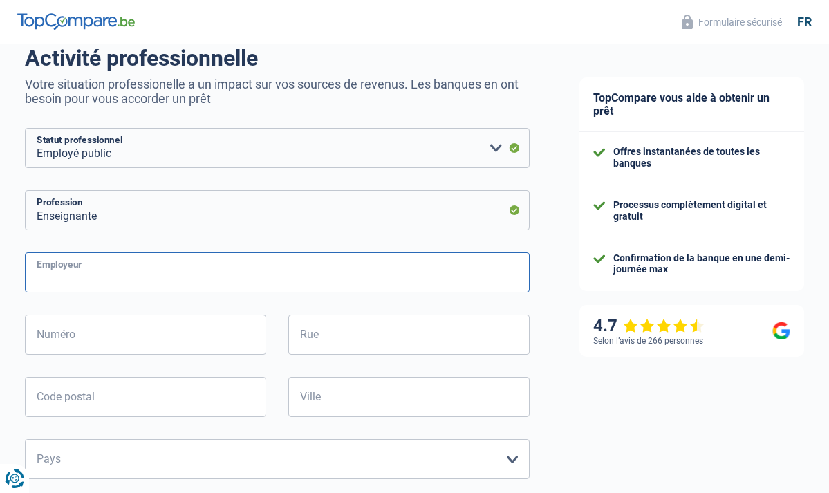
click at [152, 267] on input "Employeur" at bounding box center [277, 272] width 505 height 40
type input "HEAJ"
type input "1"
type input "Place Saint Aubain"
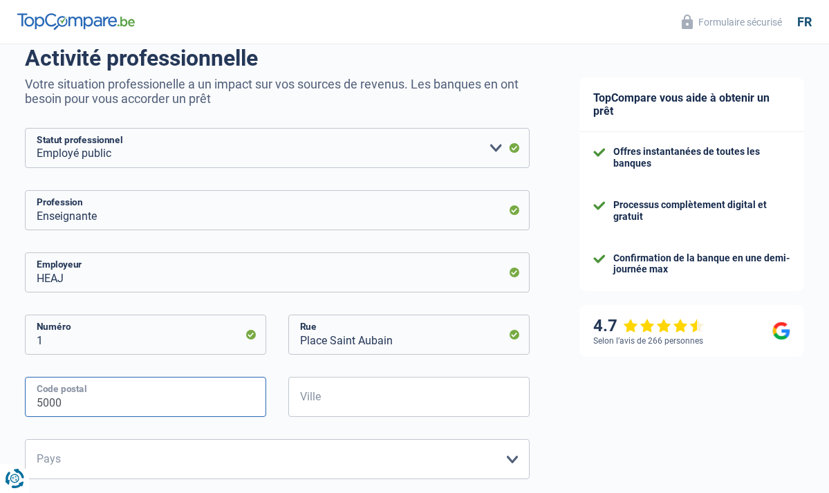
type input "5000"
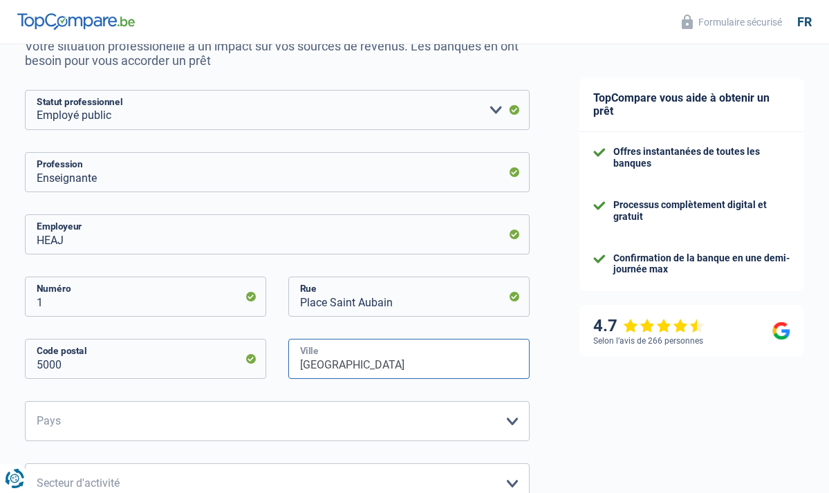
scroll to position [166, 0]
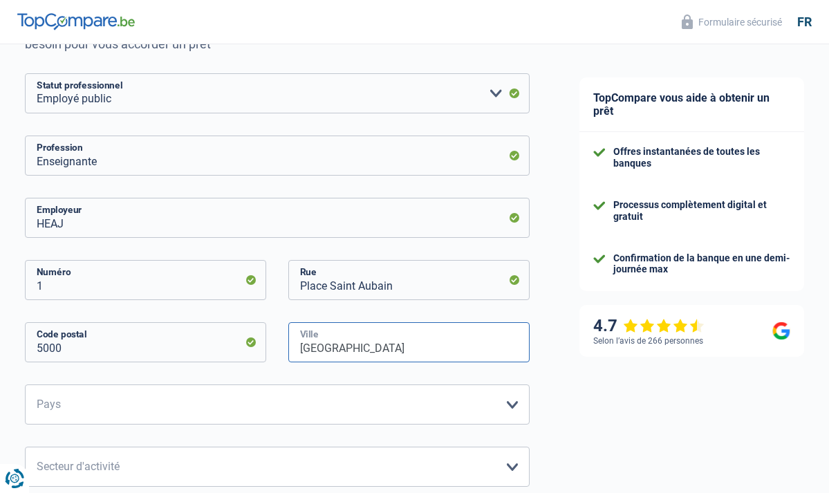
type input "Namur"
select select "BE"
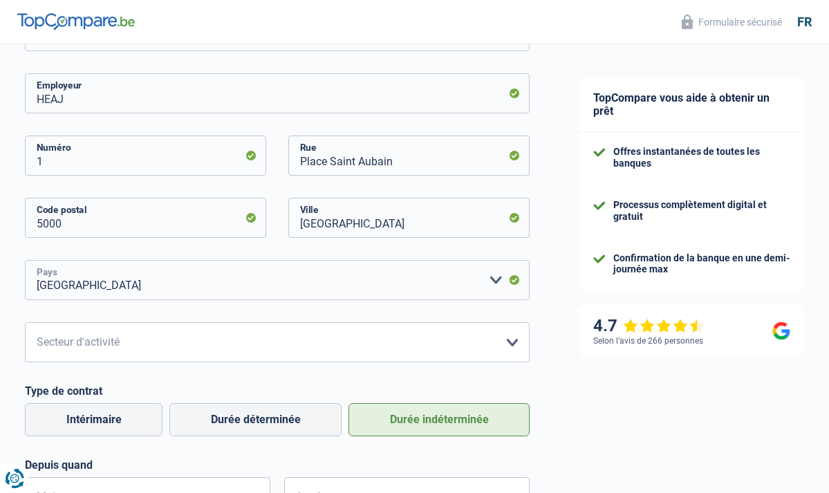
scroll to position [319, 0]
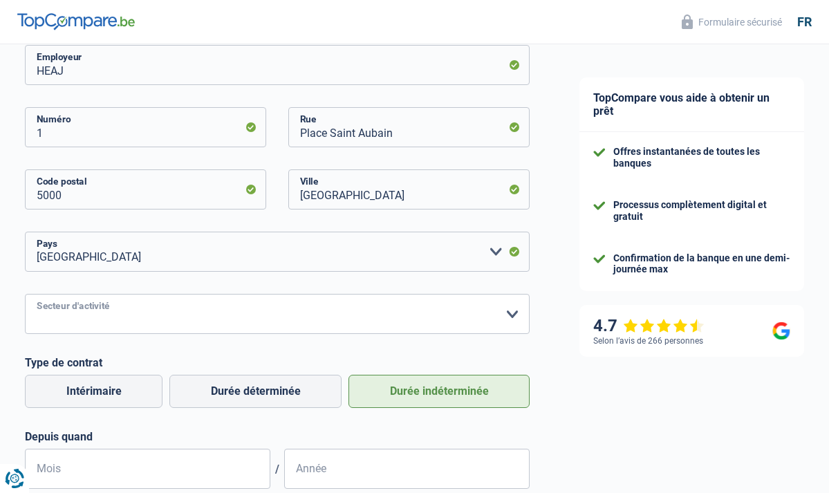
select select "stateUniversityEu"
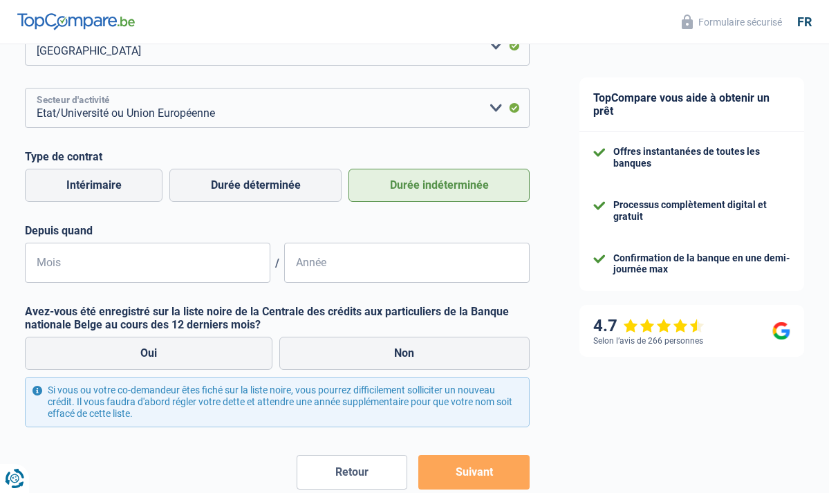
scroll to position [548, 0]
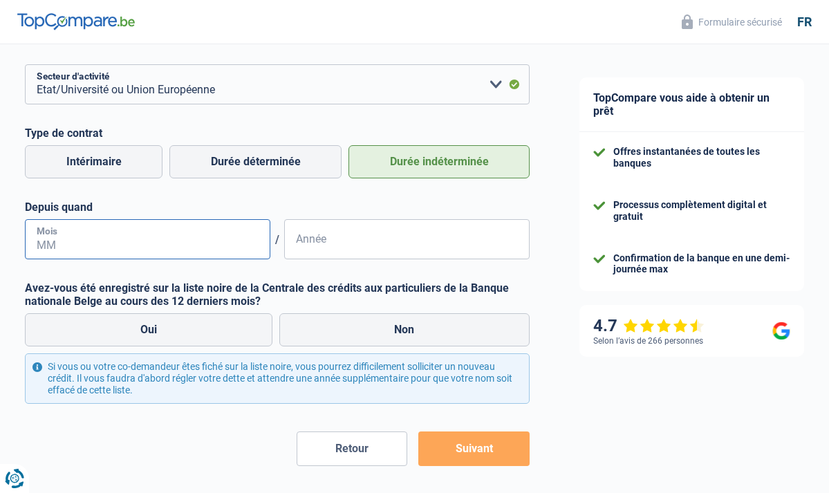
click at [180, 250] on input "Mois" at bounding box center [147, 239] width 245 height 40
type input "11"
type input "2019"
click at [344, 324] on label "Non" at bounding box center [404, 329] width 251 height 33
click at [344, 324] on input "Non" at bounding box center [404, 329] width 251 height 33
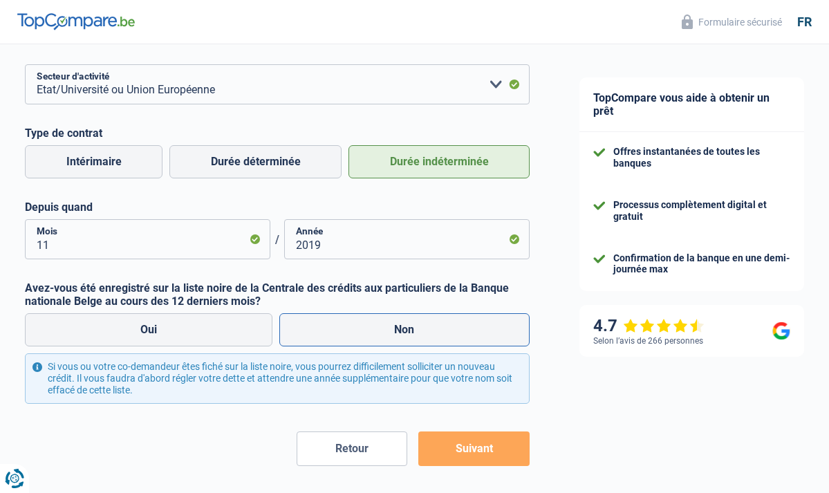
radio input "true"
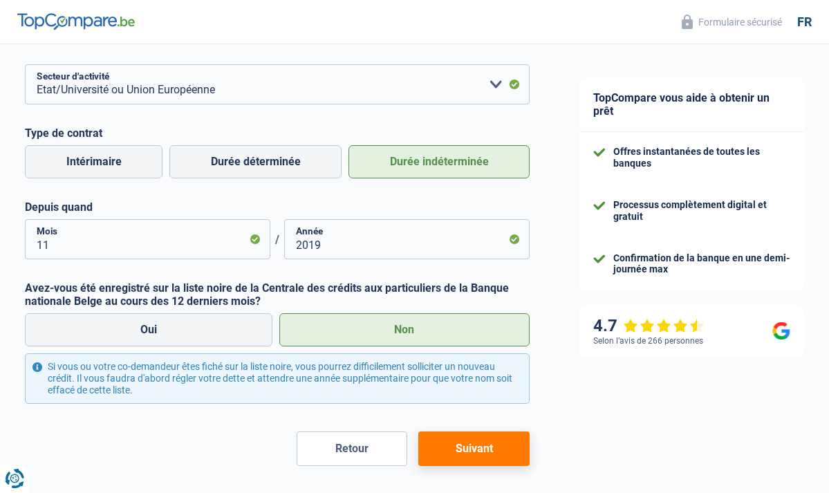
click at [507, 453] on button "Suivant" at bounding box center [473, 448] width 111 height 35
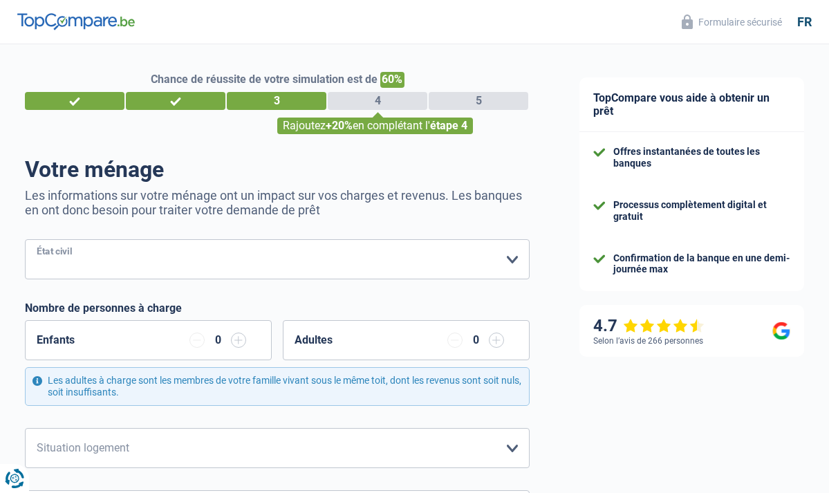
select select "single"
click at [213, 333] on div "0" at bounding box center [217, 340] width 57 height 15
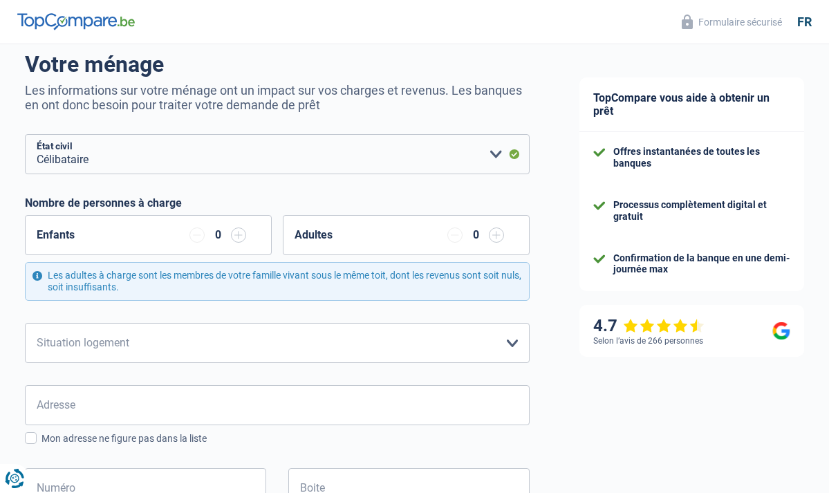
scroll to position [115, 0]
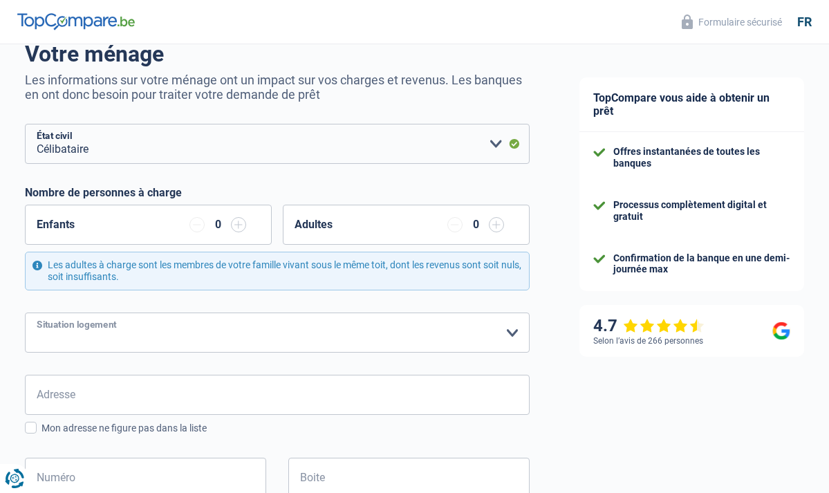
select select "ownerWithMortgage"
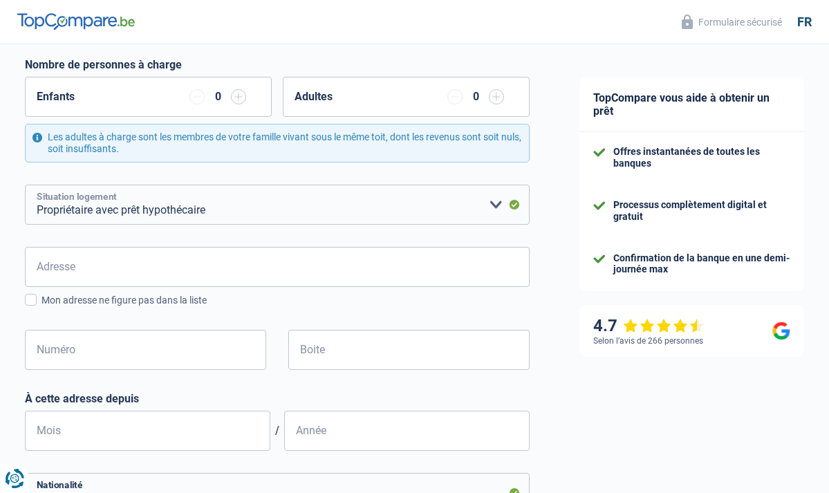
scroll to position [254, 0]
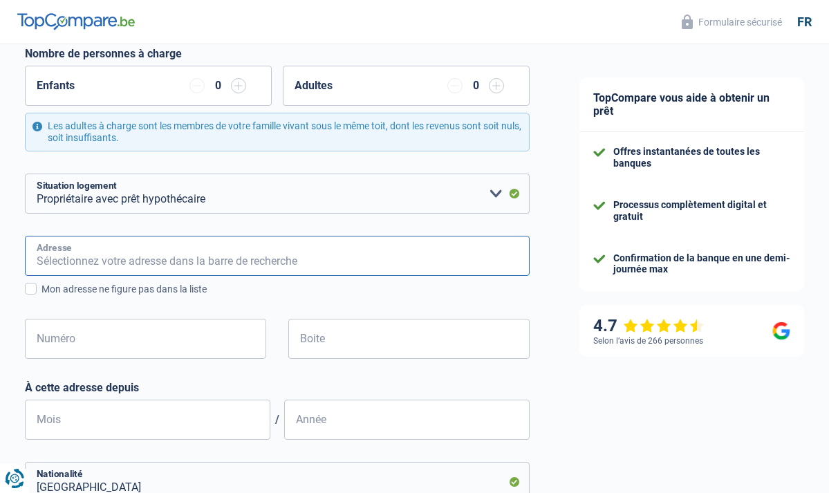
click at [258, 255] on input "Adresse" at bounding box center [277, 256] width 505 height 40
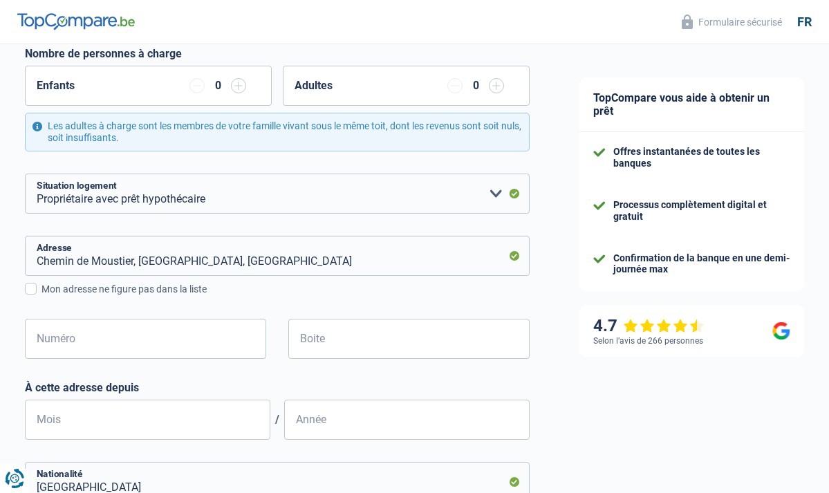
type input "Chemin de Moustier, 5020, Namur, BE"
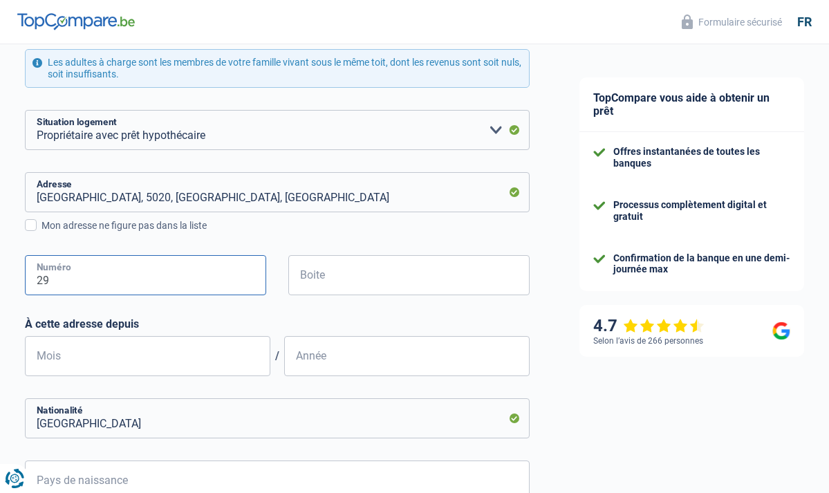
scroll to position [333, 0]
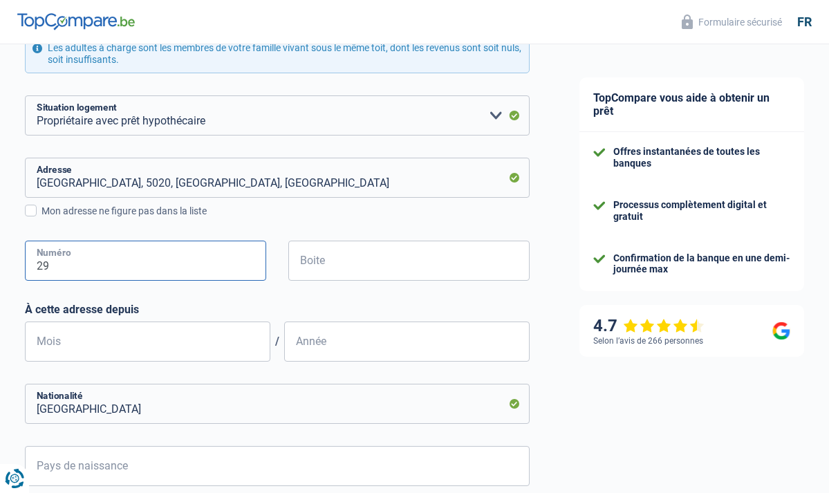
type input "29"
type input "01"
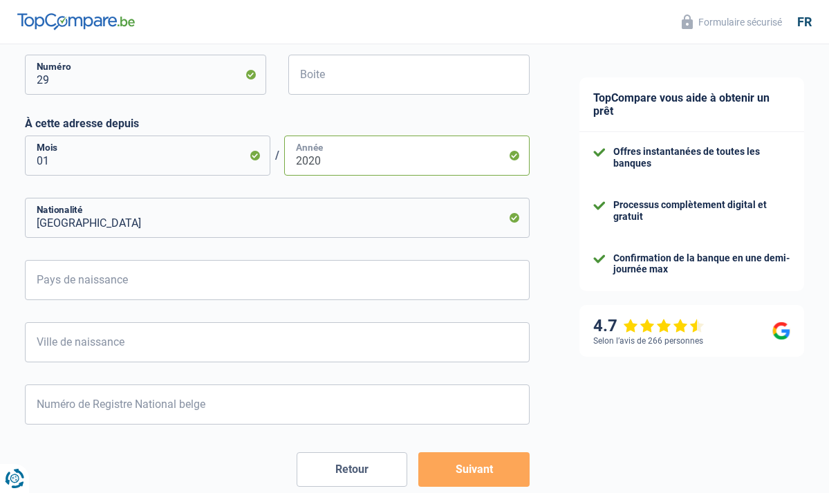
scroll to position [554, 0]
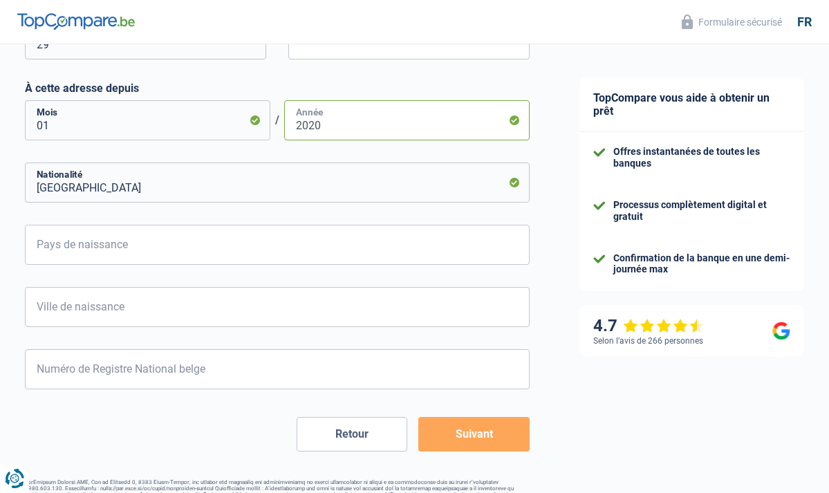
type input "2020"
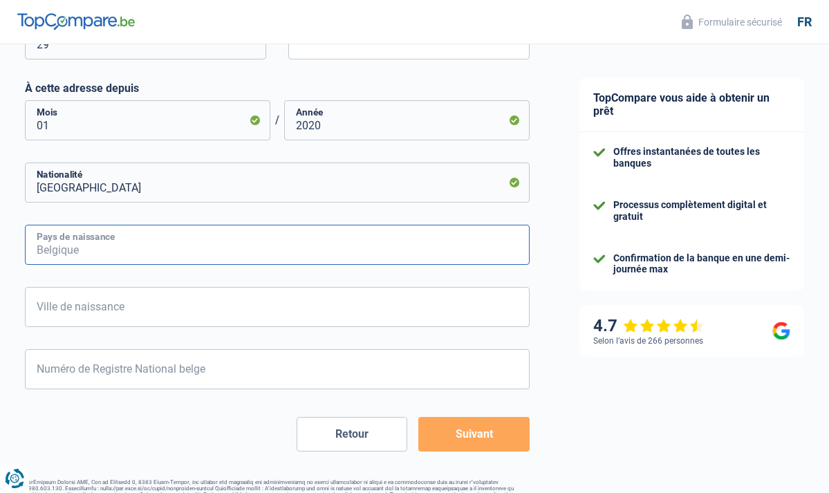
type input "B"
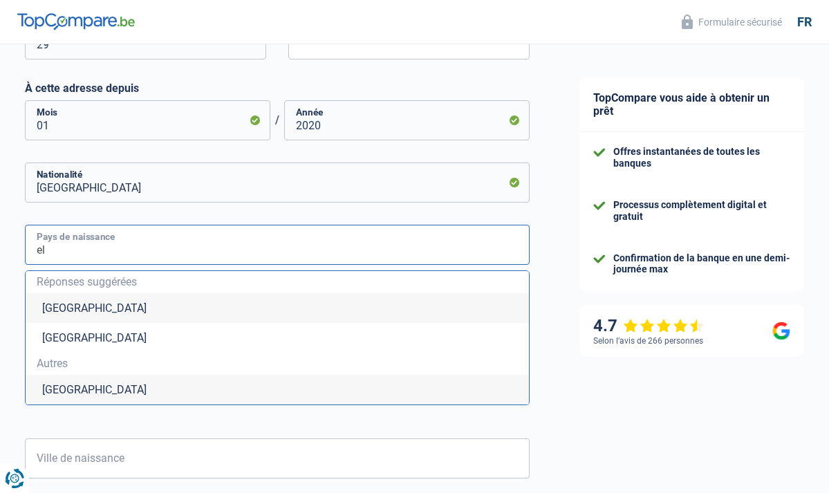
type input "e"
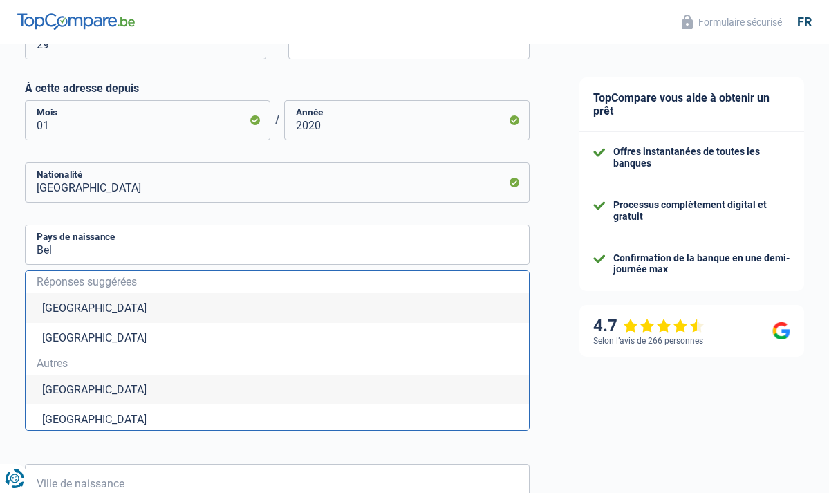
click at [321, 303] on li "Belgique" at bounding box center [277, 308] width 503 height 30
type input "Belgique"
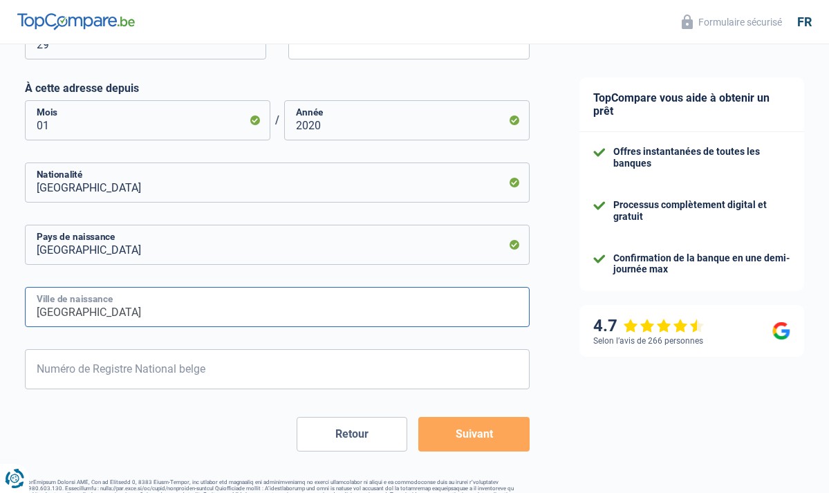
type input "Namur"
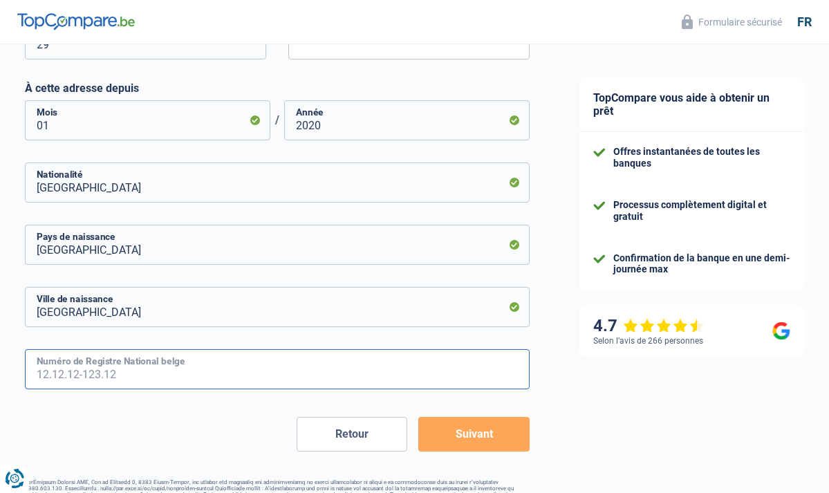
click at [162, 366] on input "Numéro de Registre National belge" at bounding box center [277, 369] width 505 height 40
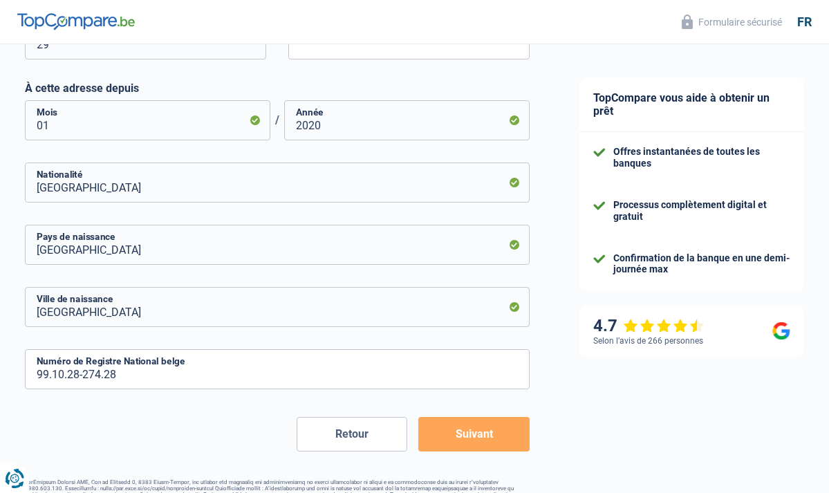
click at [472, 429] on form "Célibataire Marié(e) Cohabitant(e) légal(e) Divorcé(e) Veuf(ve) Séparé (de fait…" at bounding box center [277, 68] width 505 height 766
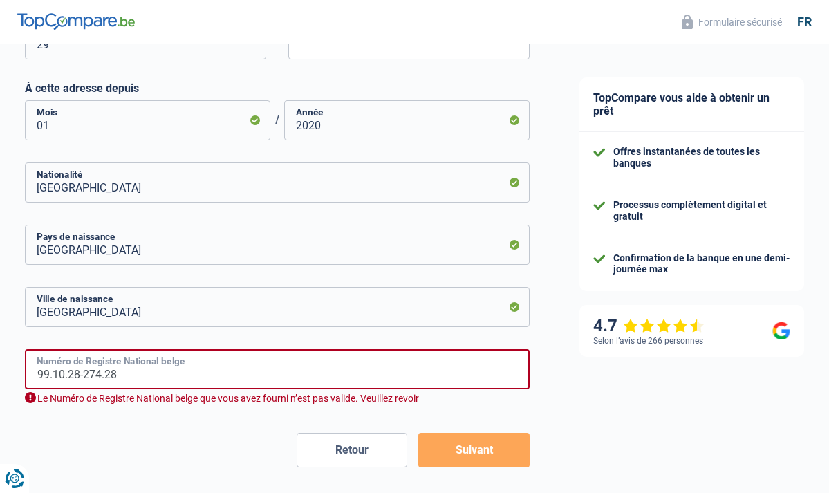
click at [48, 375] on input "99.10.28-274.28" at bounding box center [277, 369] width 505 height 40
type input "1"
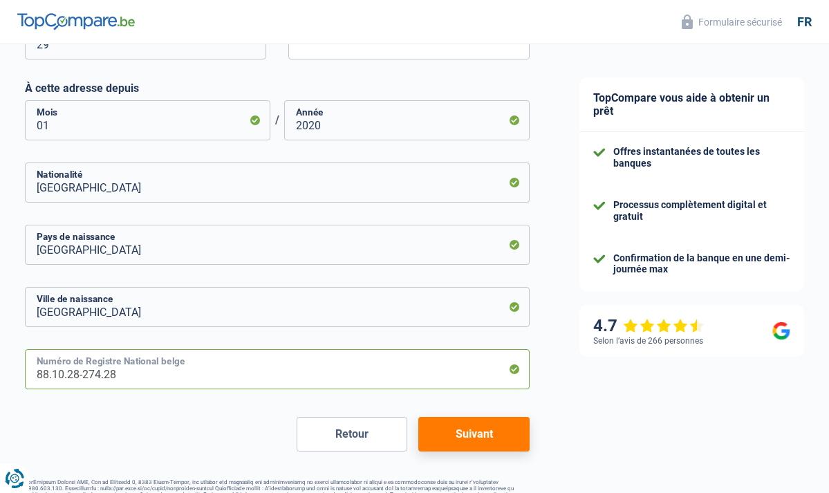
type input "88.10.28-274.28"
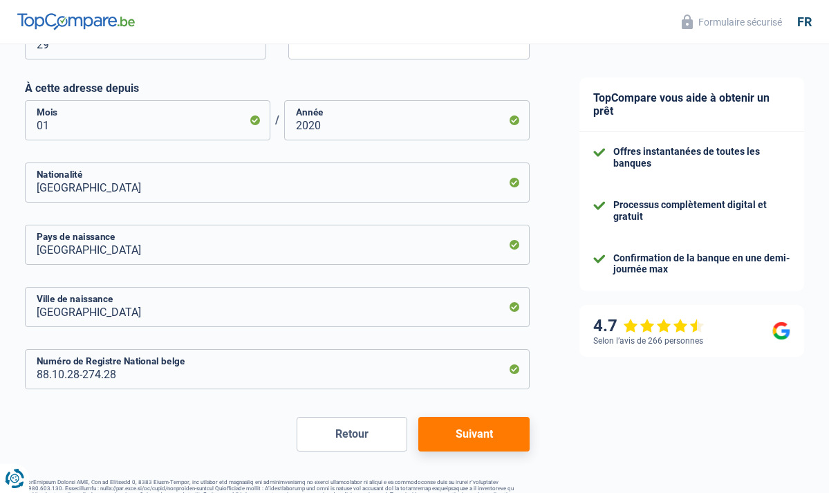
click at [475, 424] on button "Suivant" at bounding box center [473, 434] width 111 height 35
select select "netSalary"
select select "mealVouchers"
select select "mortgage"
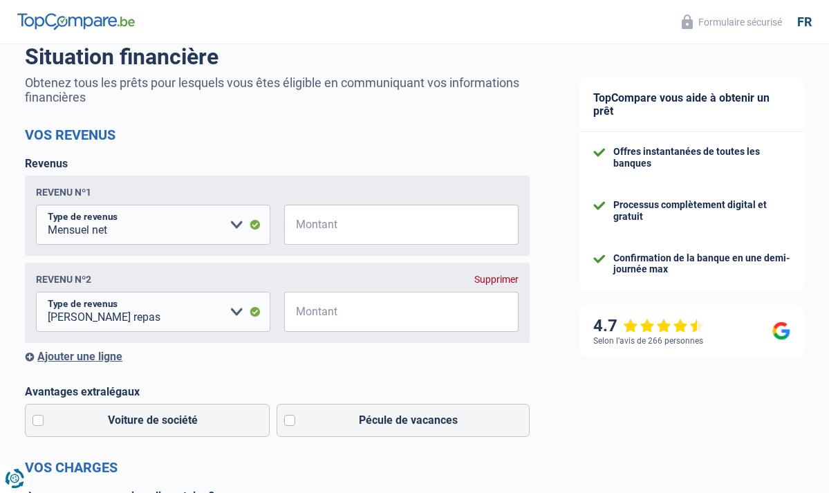
scroll to position [114, 0]
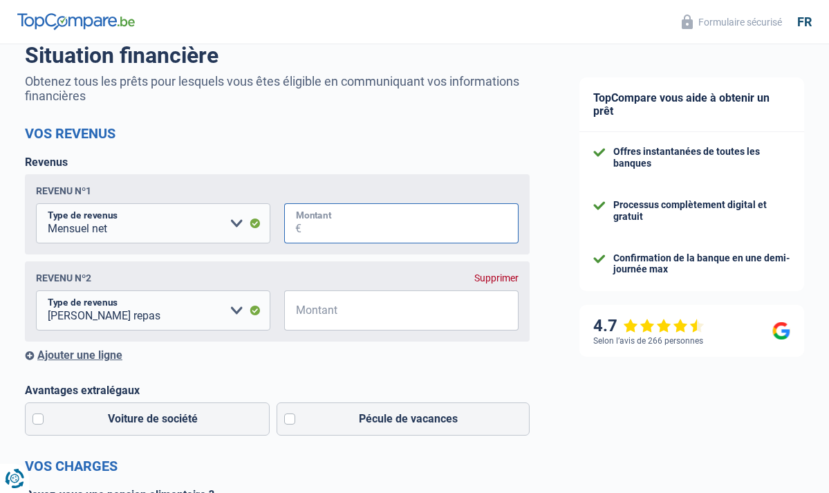
click at [310, 223] on input "Montant" at bounding box center [409, 223] width 217 height 40
type input "3.600"
select select "familyAllowances"
click at [364, 308] on input "Montant" at bounding box center [409, 310] width 217 height 40
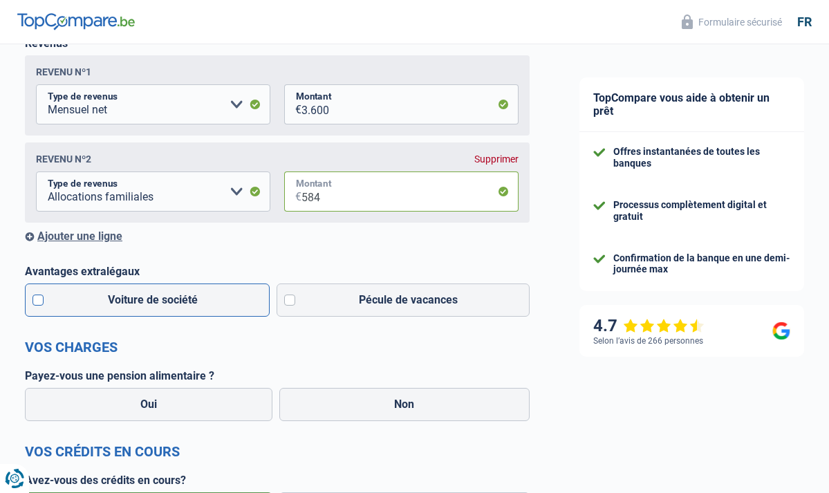
scroll to position [259, 0]
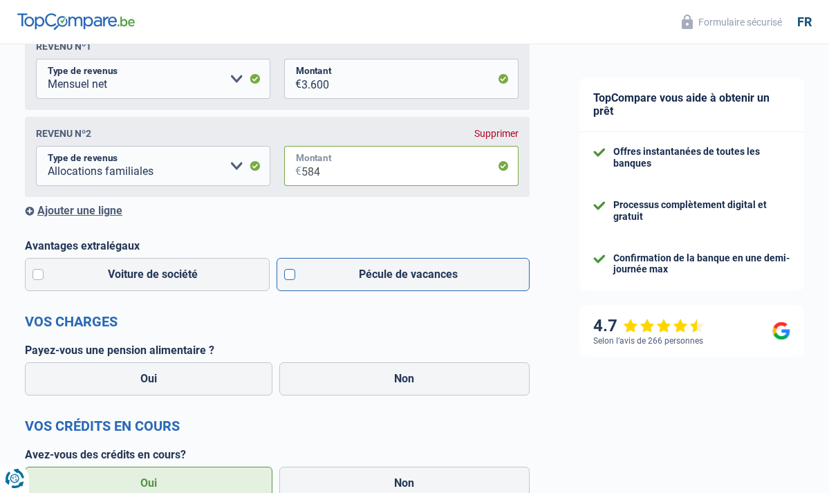
type input "584"
click at [344, 270] on label "Pécule de vacances" at bounding box center [404, 274] width 254 height 33
click at [344, 270] on input "Pécule de vacances" at bounding box center [404, 274] width 254 height 33
checkbox input "true"
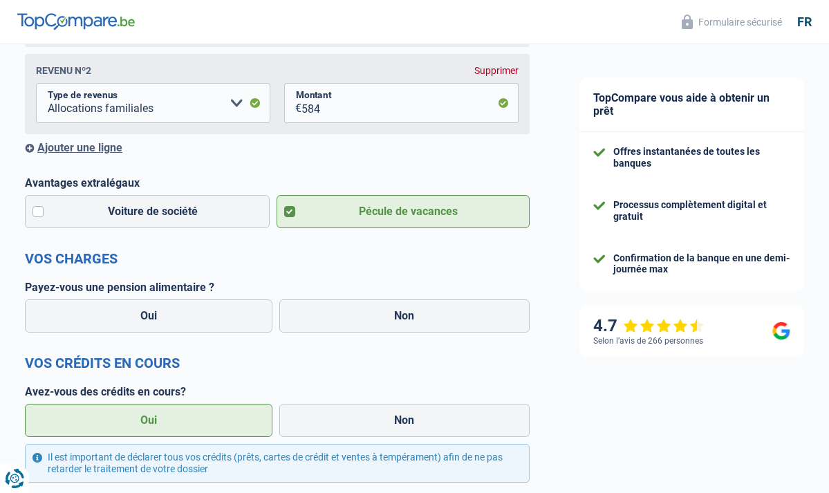
scroll to position [321, 0]
click at [387, 324] on label "Non" at bounding box center [404, 315] width 251 height 33
click at [387, 324] on input "Non" at bounding box center [404, 315] width 251 height 33
radio input "true"
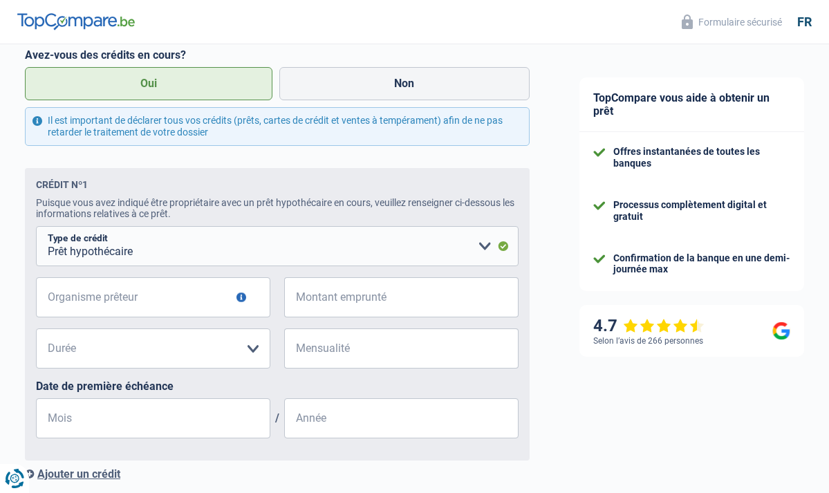
scroll to position [661, 0]
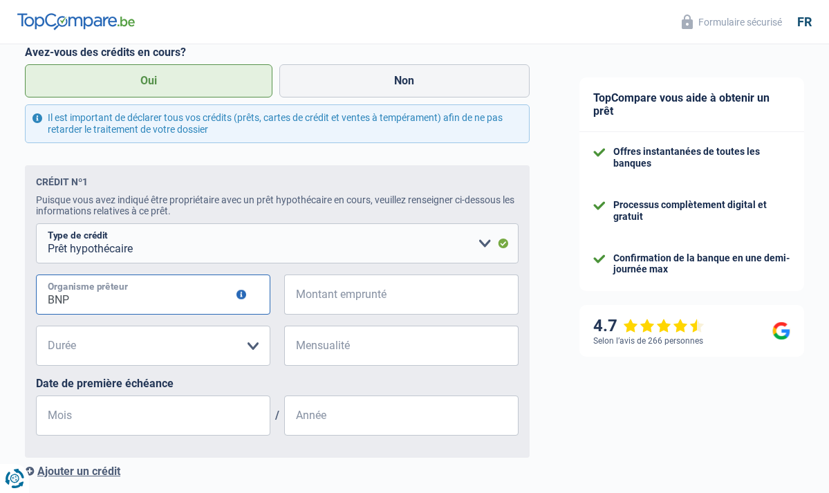
type input "BNP"
type input "100.000"
select select "240"
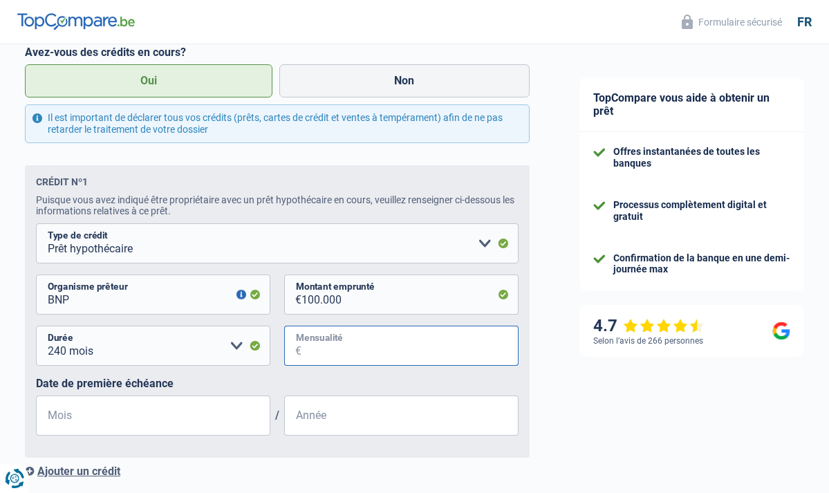
click at [321, 352] on input "Mensualité" at bounding box center [409, 346] width 217 height 40
type input "574"
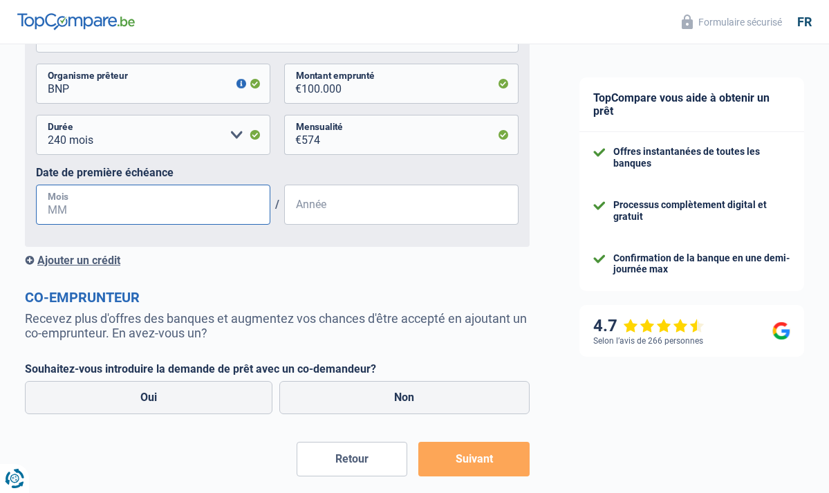
scroll to position [872, 0]
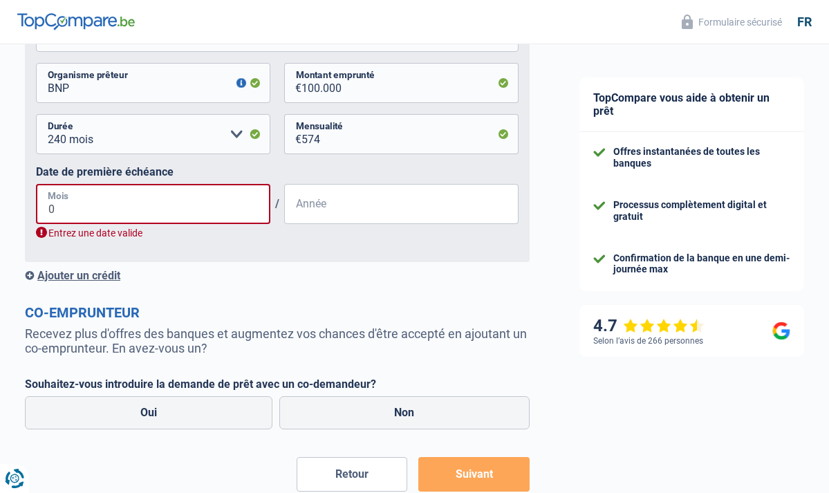
type input "08"
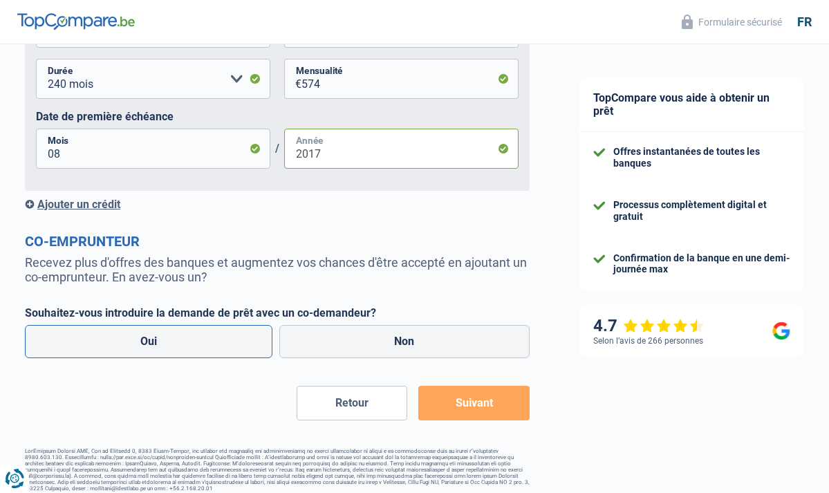
scroll to position [934, 0]
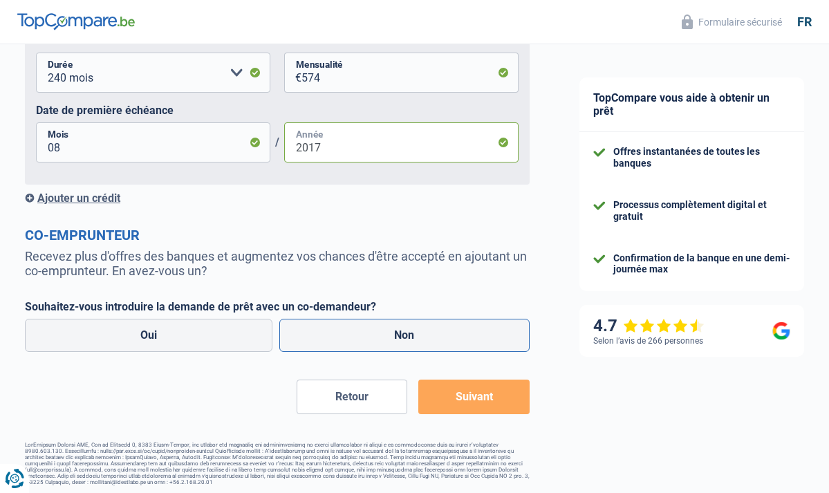
type input "2017"
click at [340, 335] on label "Non" at bounding box center [404, 335] width 251 height 33
click at [340, 335] on input "Non" at bounding box center [404, 335] width 251 height 33
radio input "true"
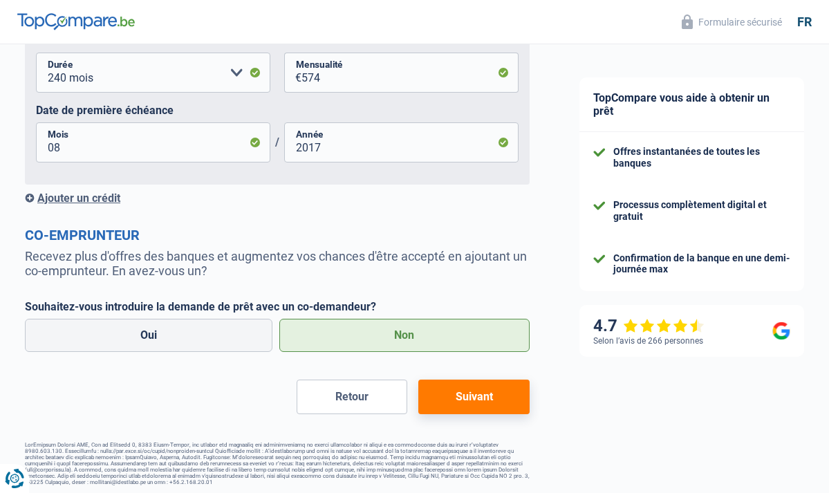
click at [481, 391] on button "Suivant" at bounding box center [473, 397] width 111 height 35
select select "120"
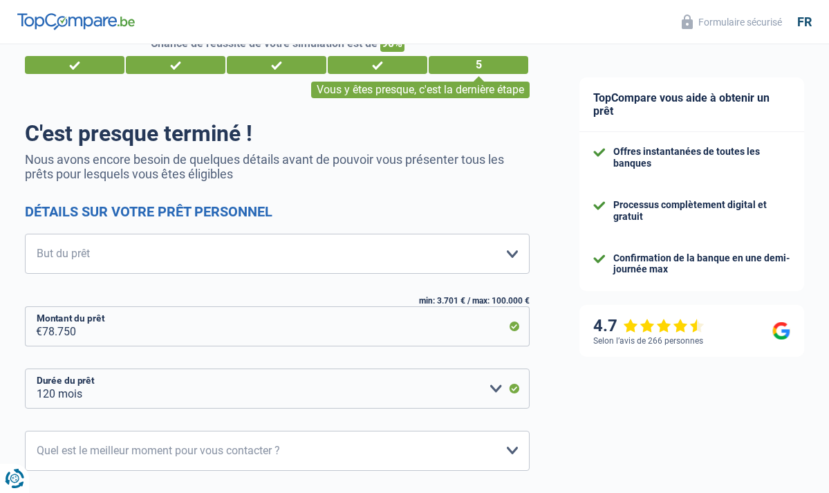
scroll to position [39, 0]
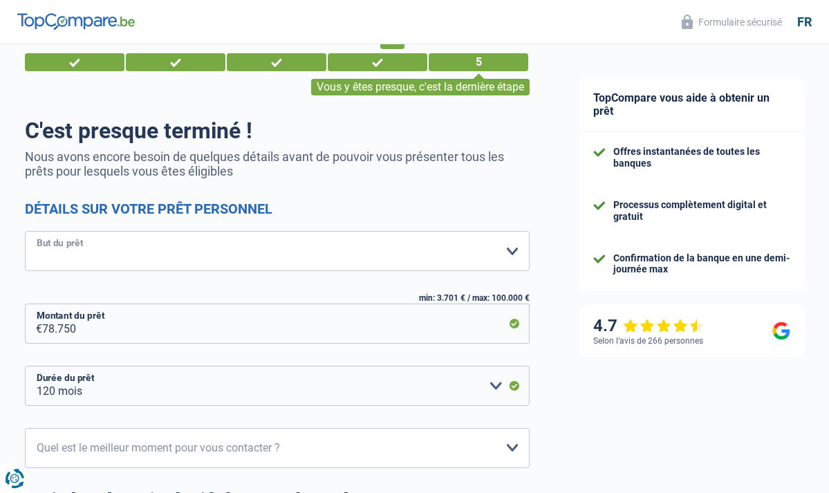
select select "other"
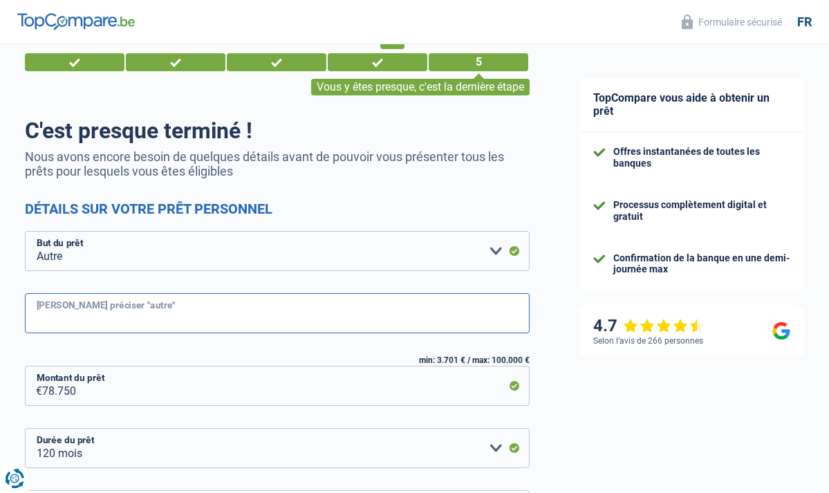
click at [210, 320] on input "Veuillez préciser "autre"" at bounding box center [277, 313] width 505 height 40
click at [214, 312] on input "Veuillez préciser "autre"" at bounding box center [277, 313] width 505 height 40
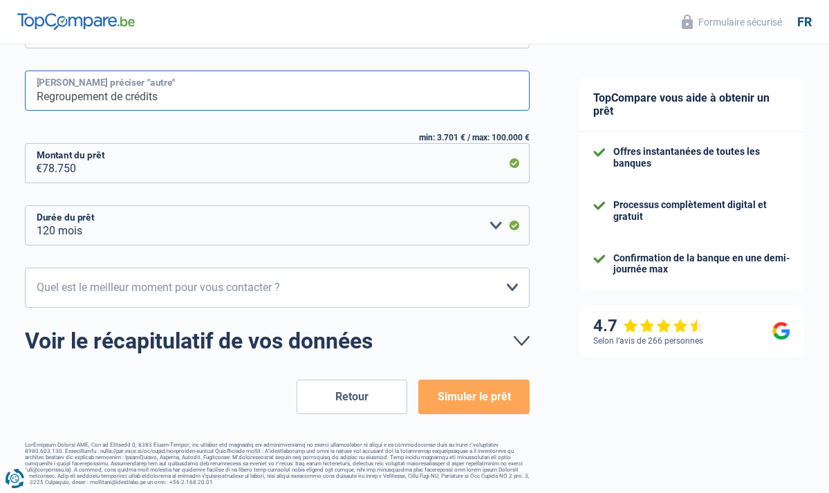
scroll to position [263, 0]
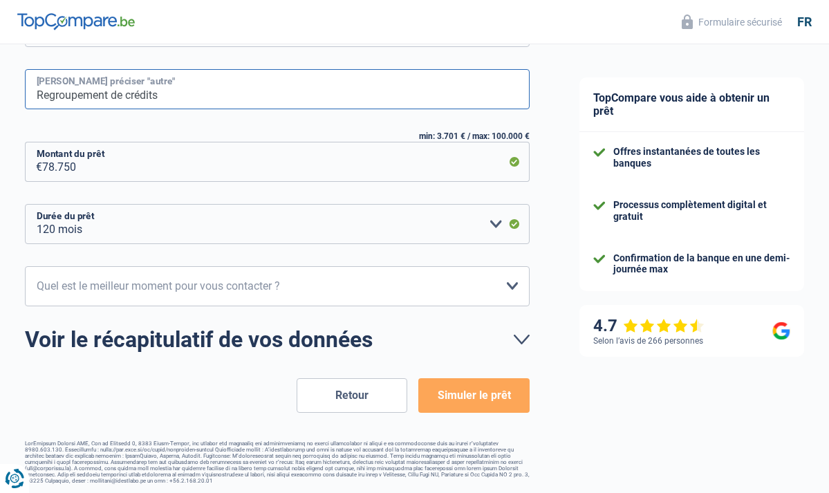
type input "Regroupement de crédits"
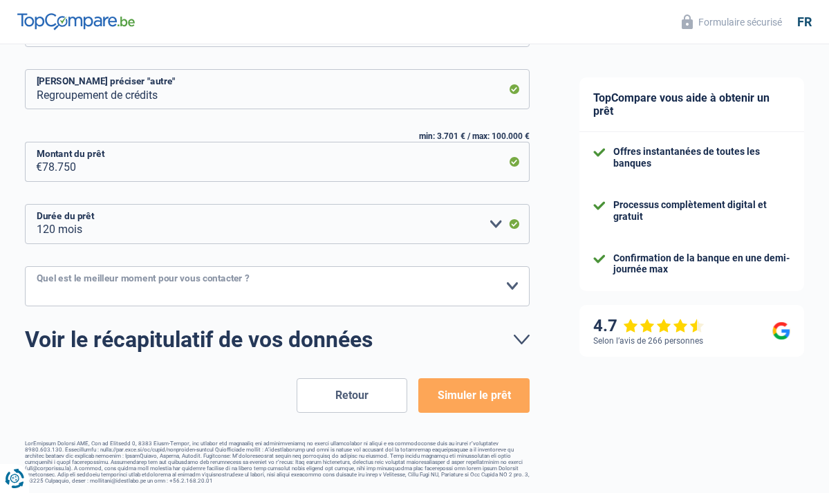
select select "10-12"
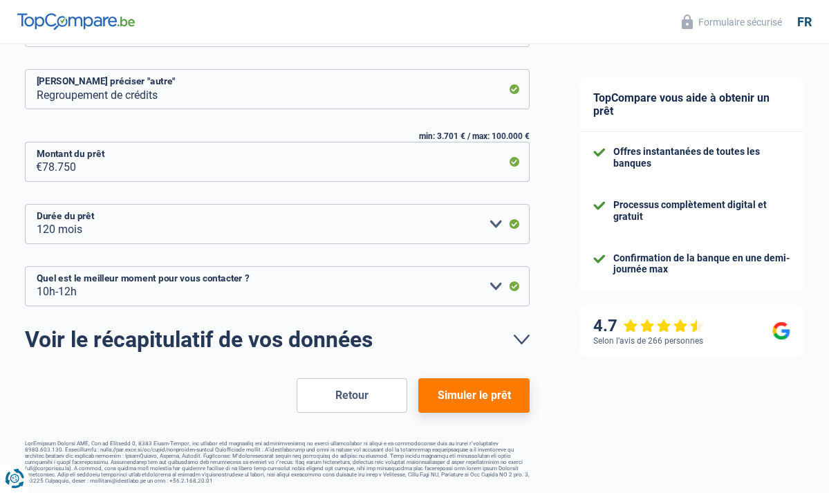
click at [479, 388] on button "Simuler le prêt" at bounding box center [473, 395] width 111 height 35
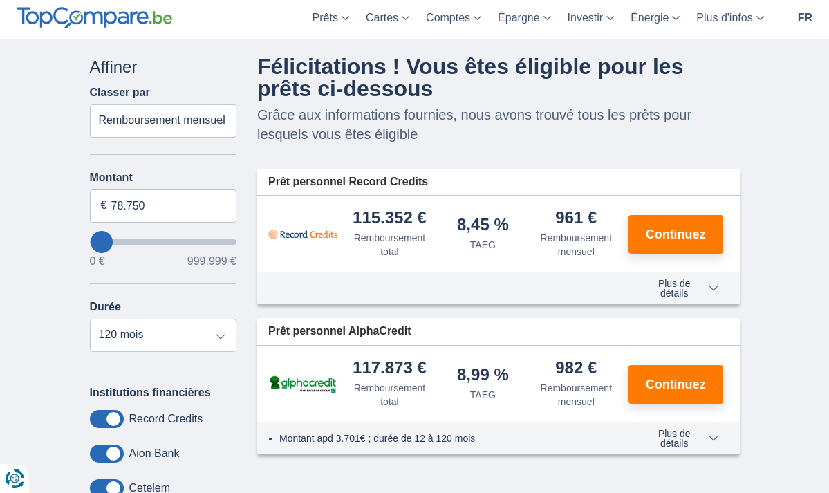
scroll to position [54, 0]
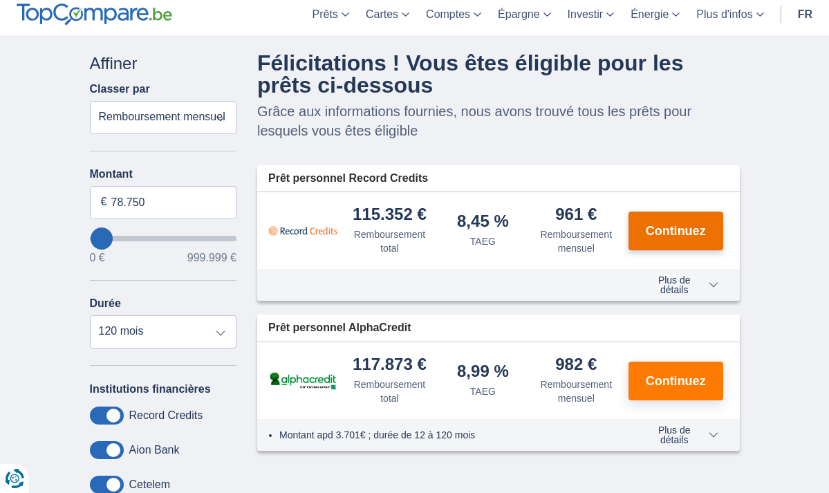
click at [647, 241] on button "Continuez" at bounding box center [675, 231] width 95 height 39
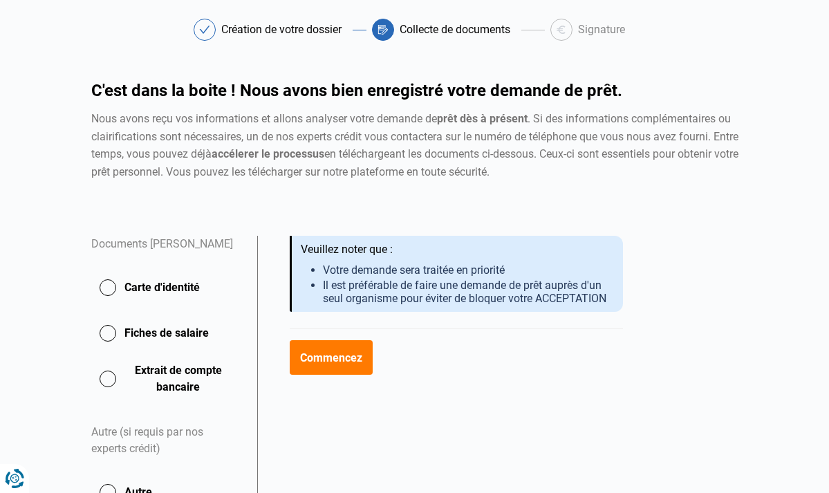
scroll to position [119, 0]
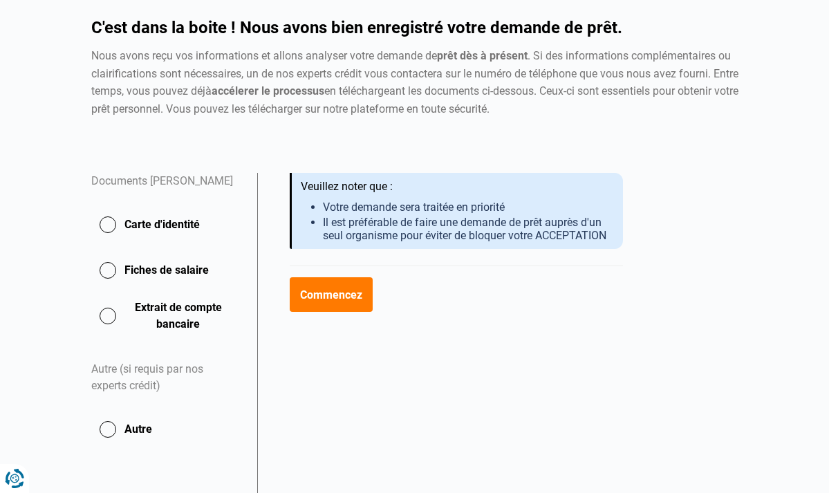
click at [191, 214] on button "Carte d'identité" at bounding box center [165, 224] width 149 height 35
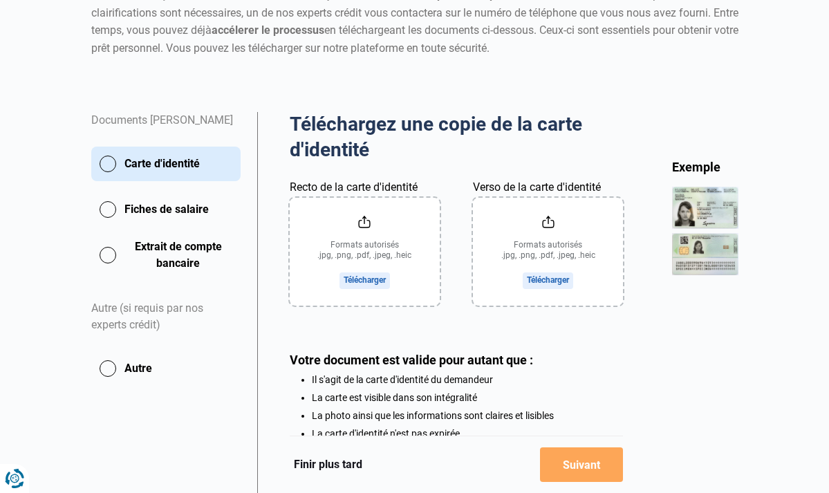
scroll to position [196, 0]
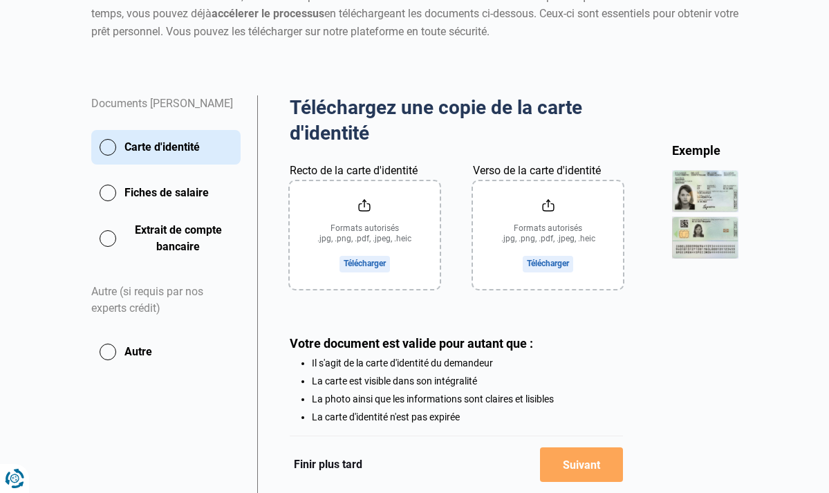
click at [106, 145] on button "Carte d'identité" at bounding box center [165, 147] width 149 height 35
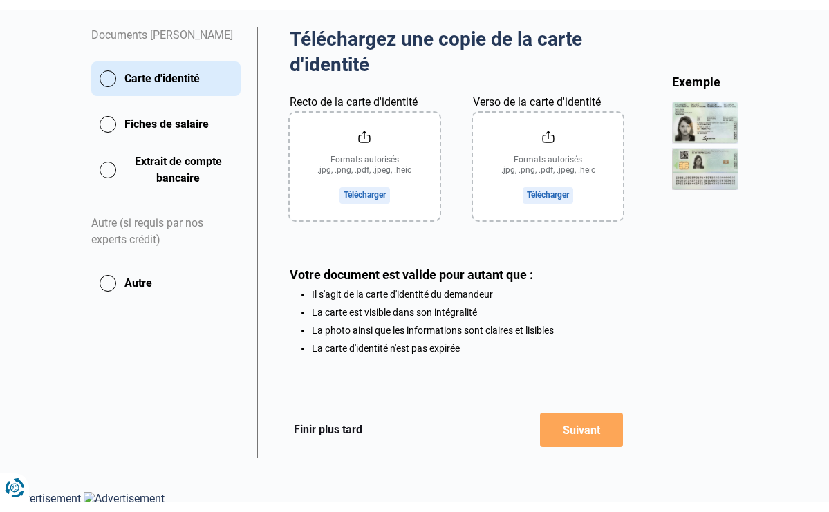
scroll to position [255, 0]
